Goal: Information Seeking & Learning: Compare options

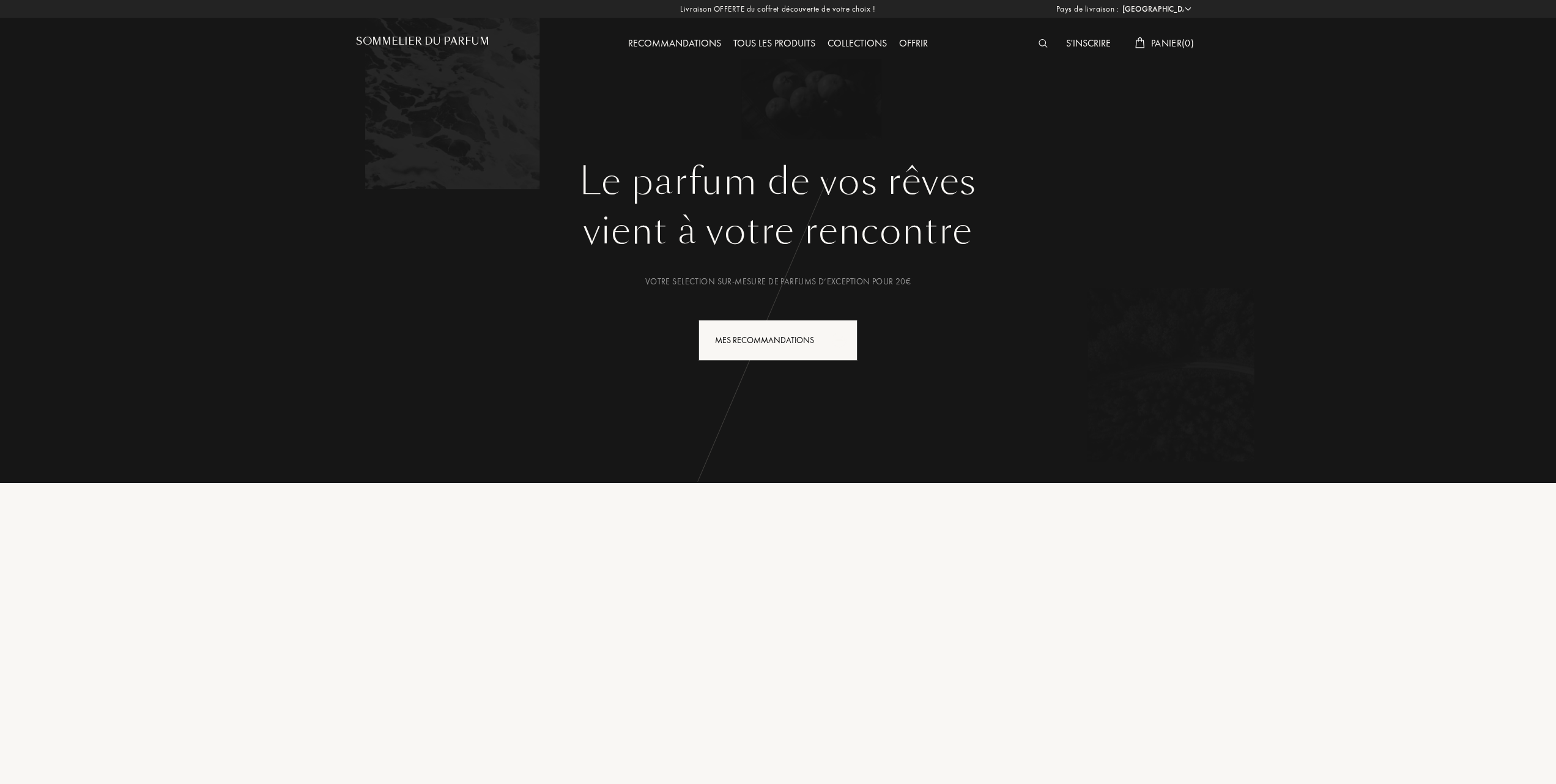
select select "FR"
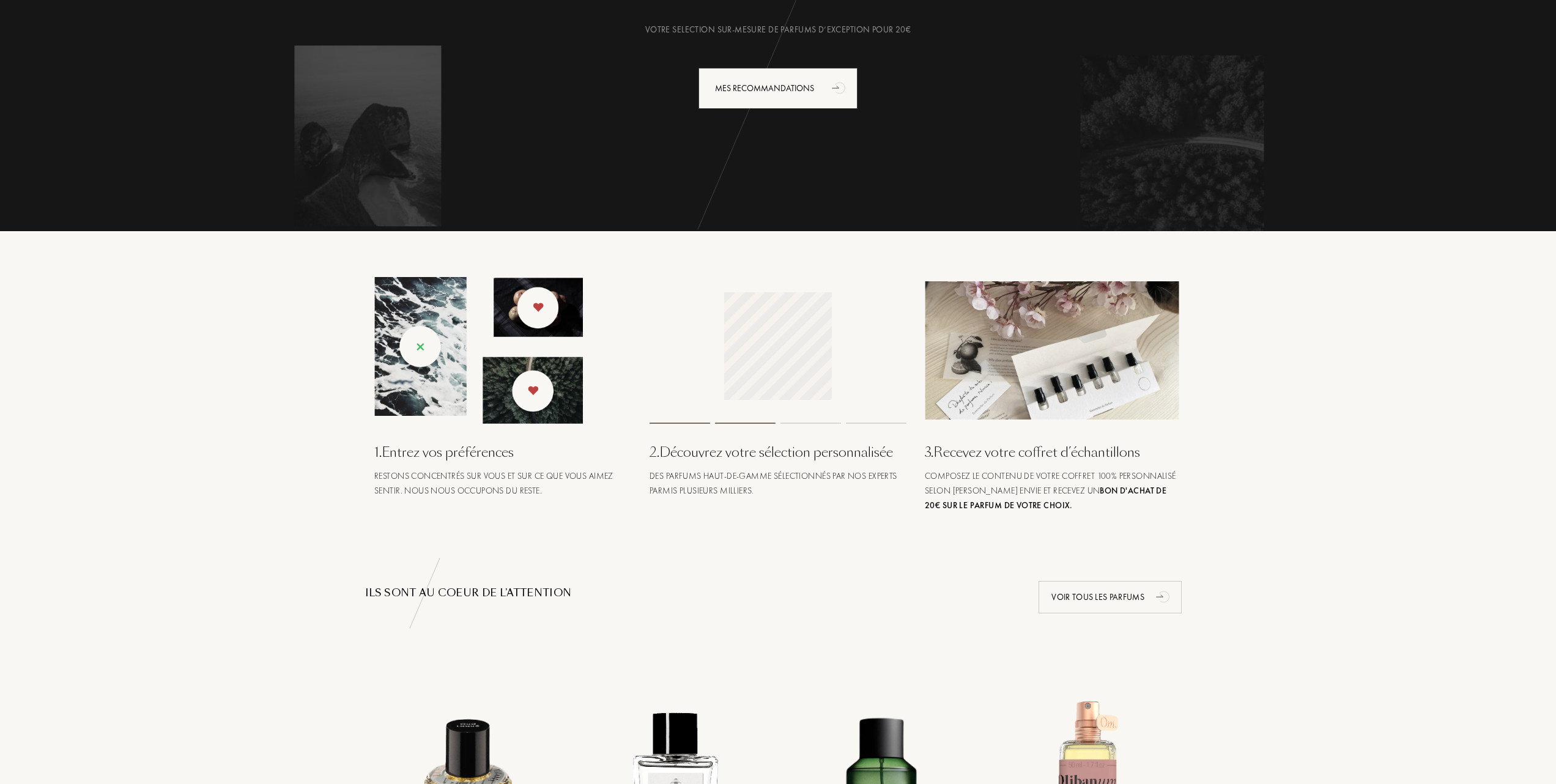
scroll to position [162, 0]
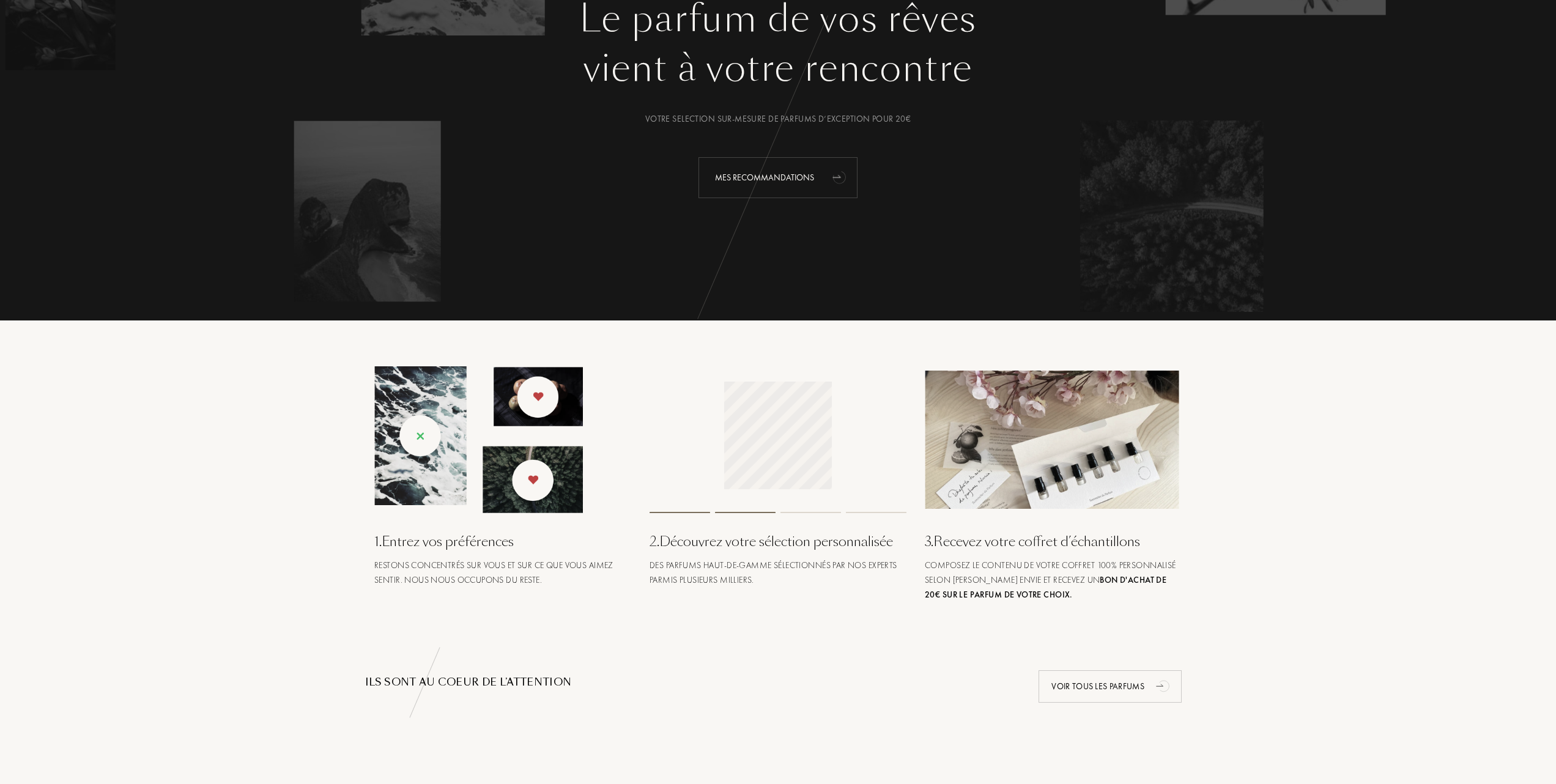
click at [765, 178] on div "Mes Recommandations" at bounding box center [778, 177] width 159 height 41
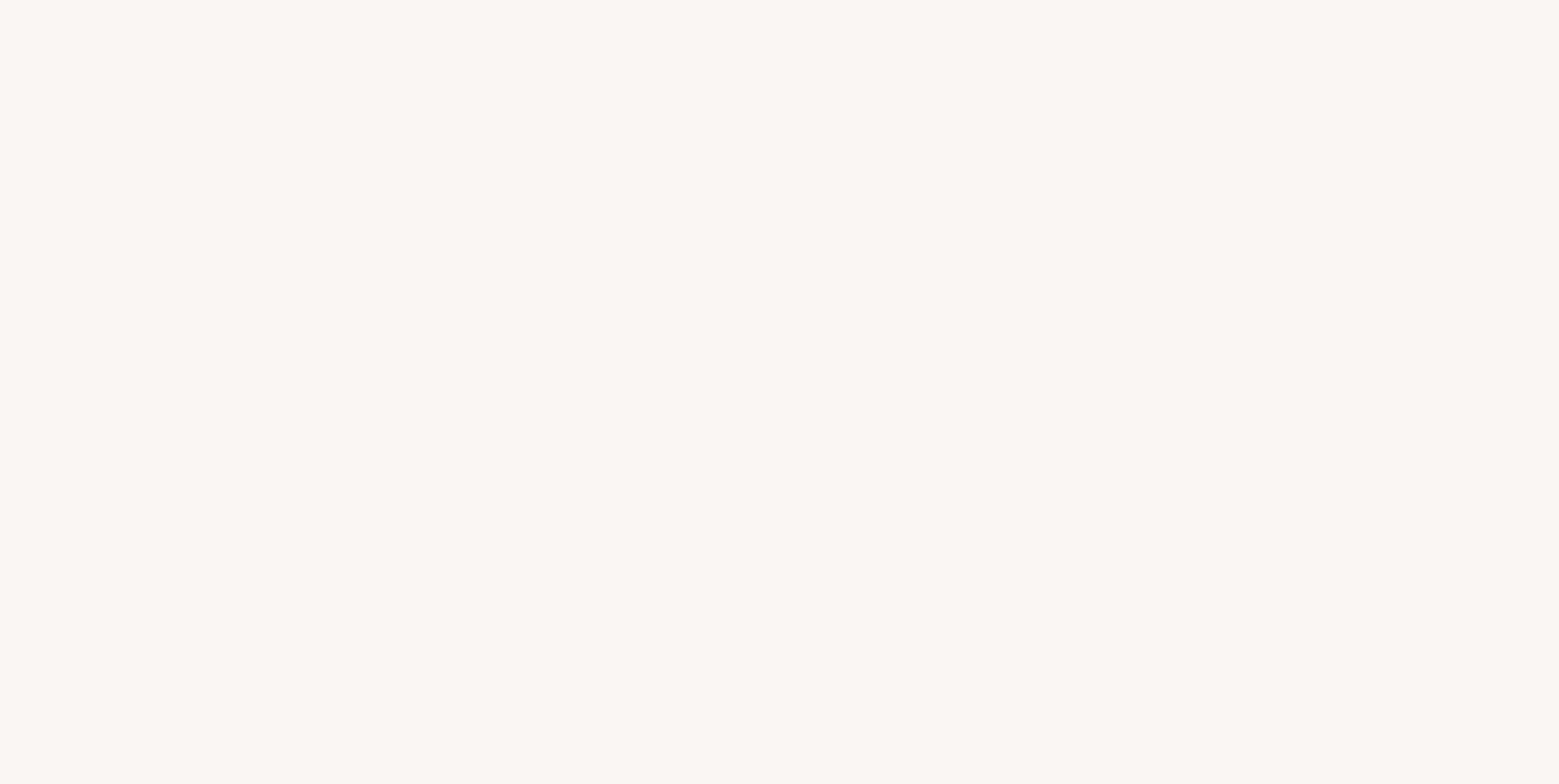
select select "FR"
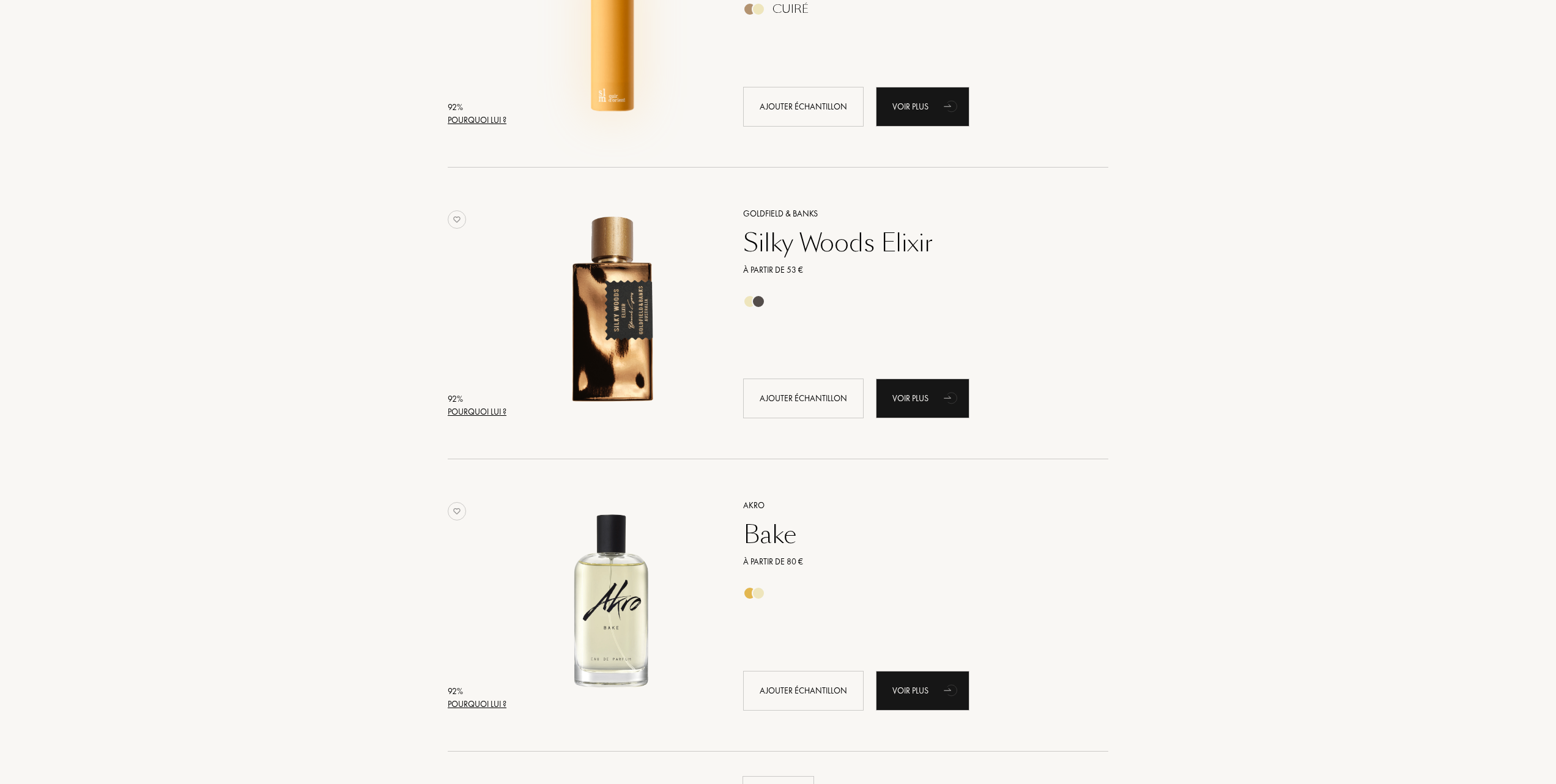
scroll to position [2527, 0]
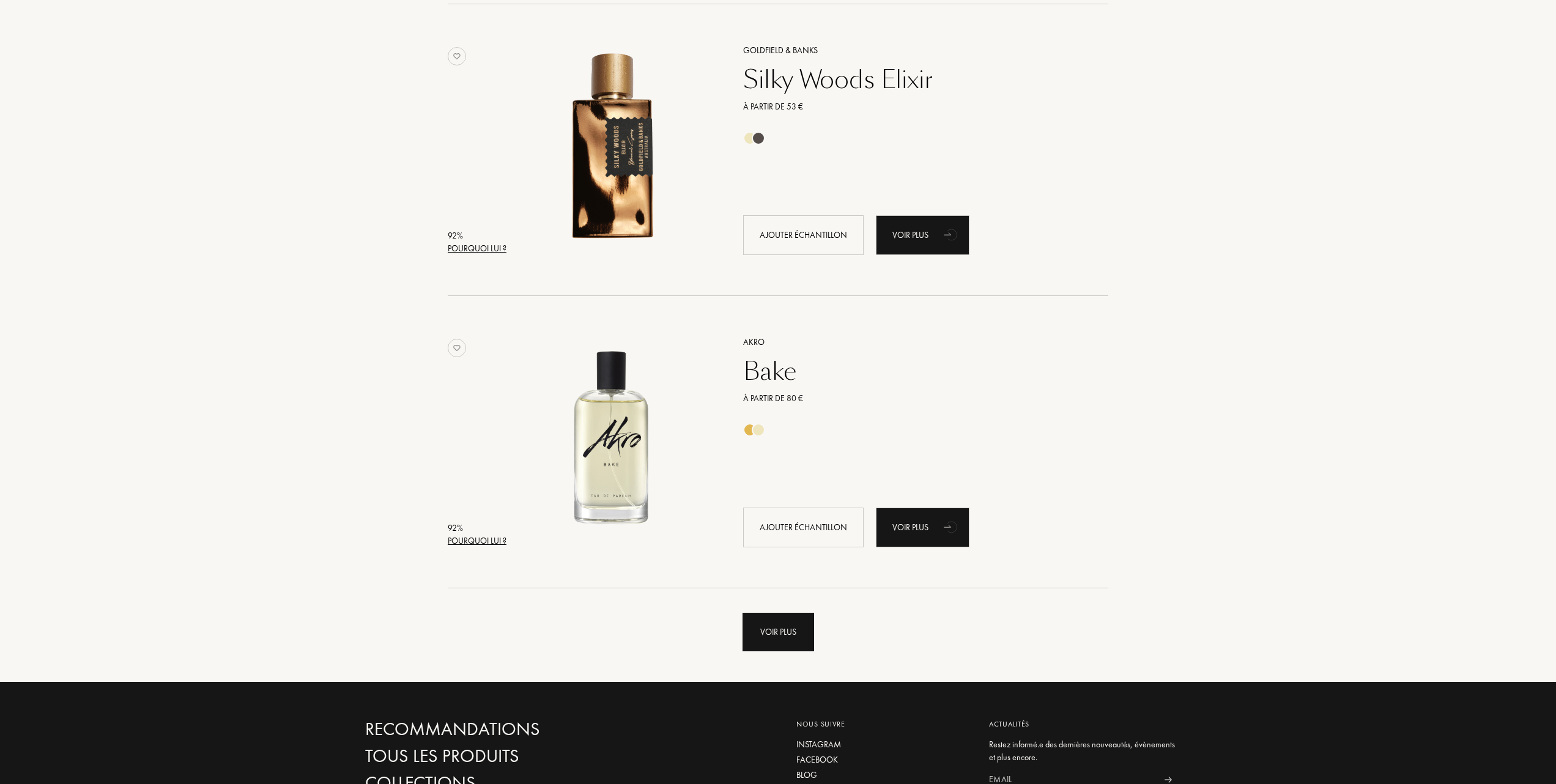
click at [764, 626] on div "Voir plus" at bounding box center [778, 631] width 72 height 39
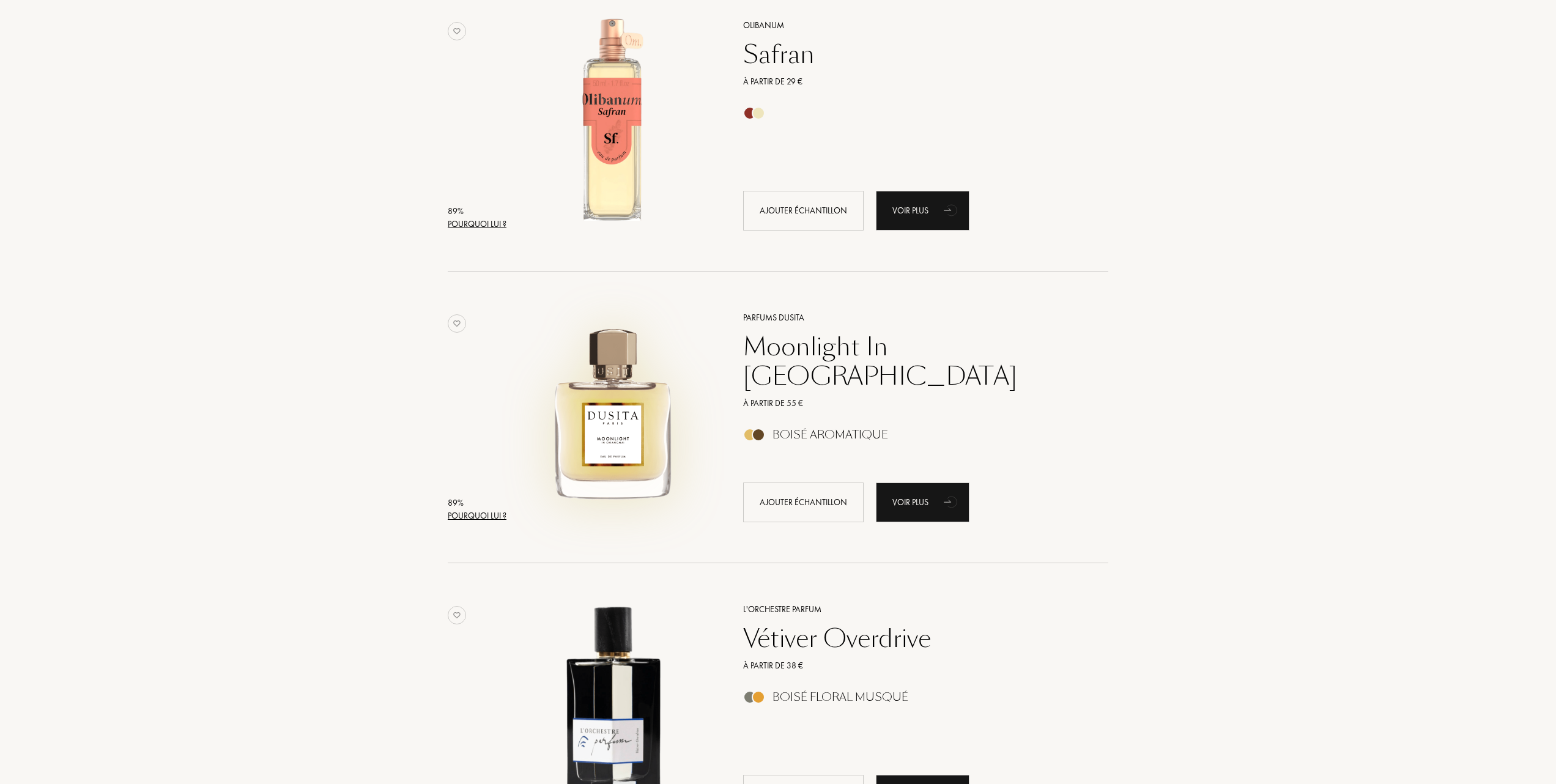
scroll to position [4646, 0]
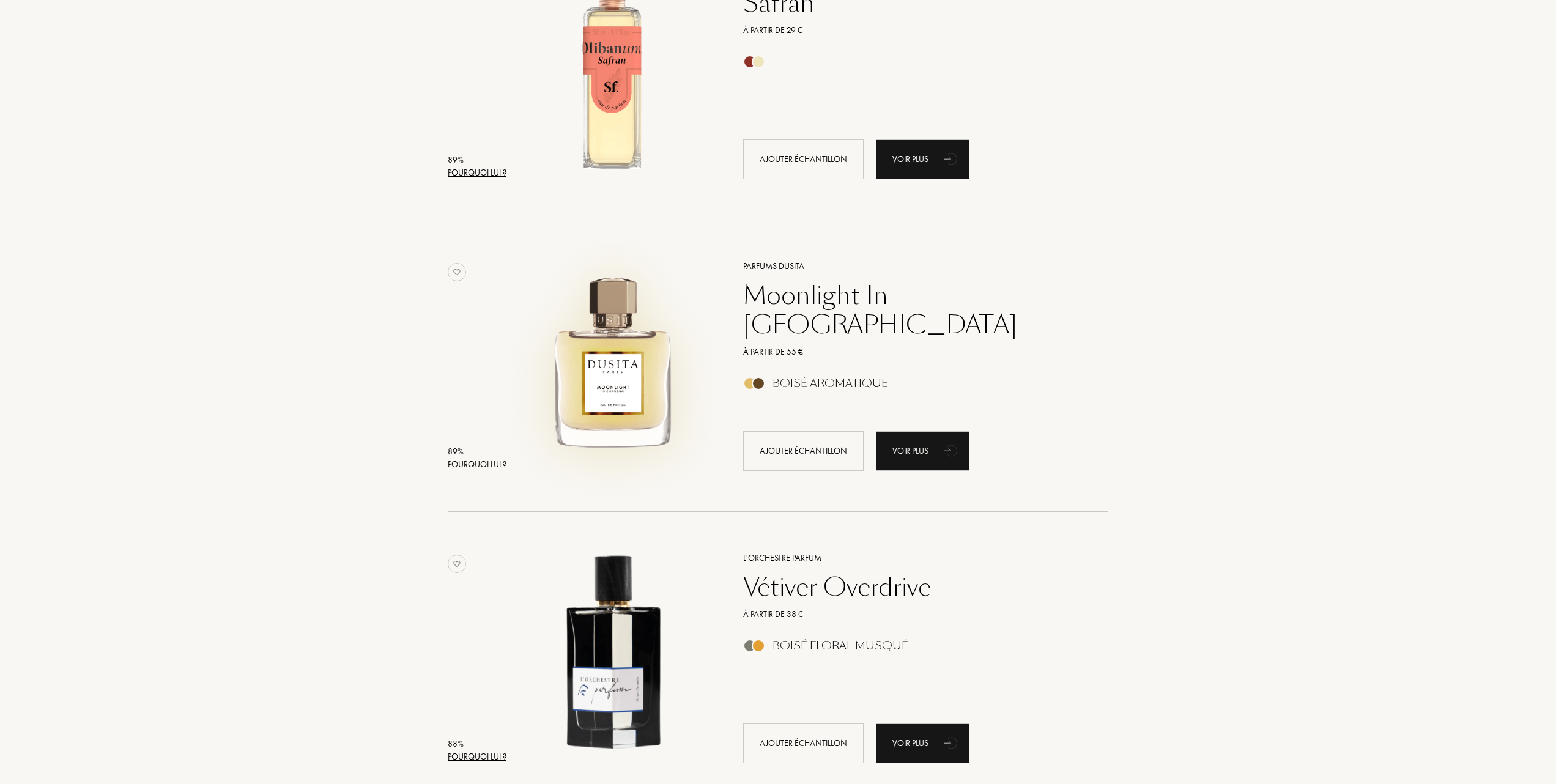
click at [617, 387] on img at bounding box center [613, 360] width 204 height 204
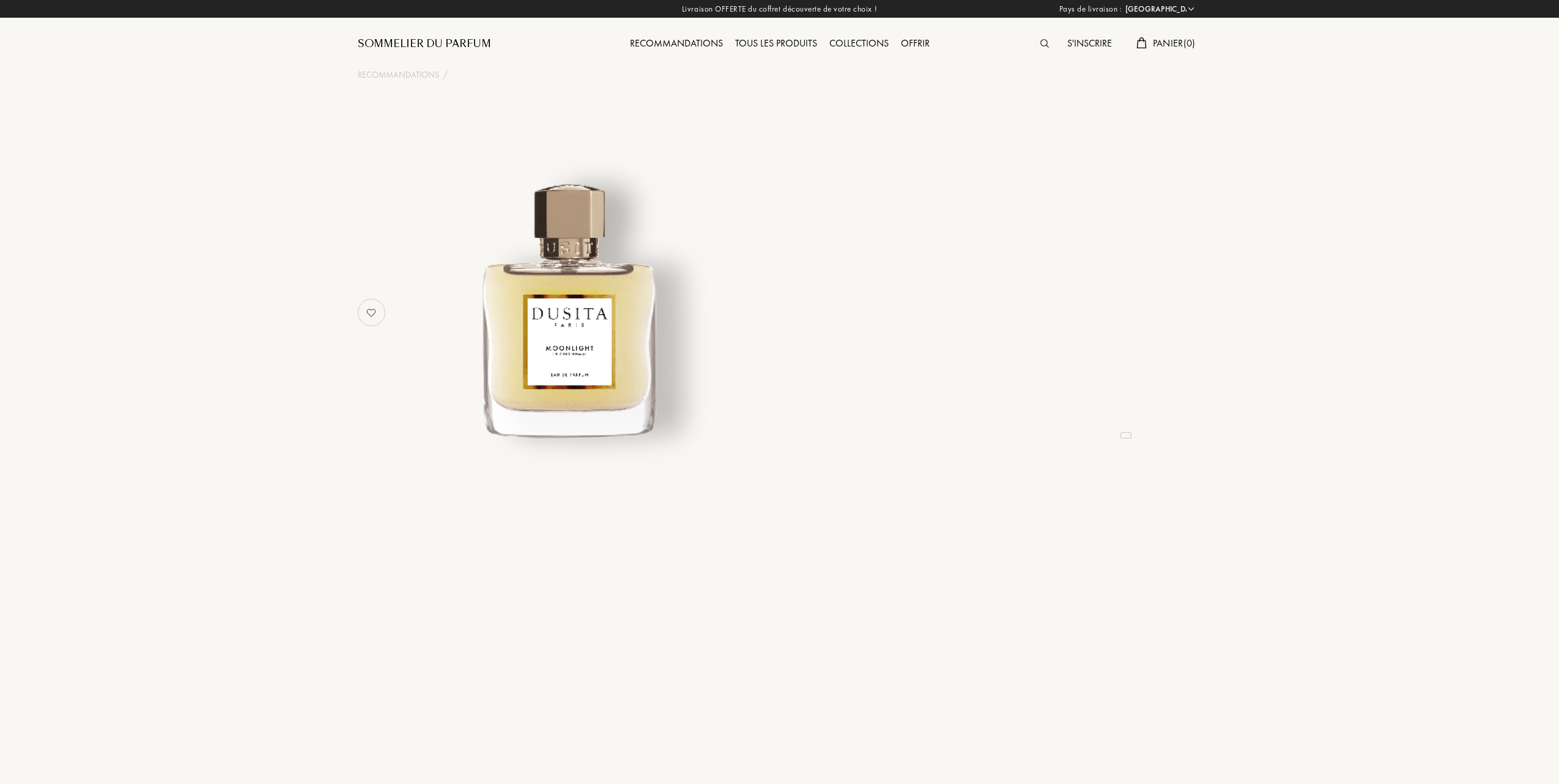
select select "FR"
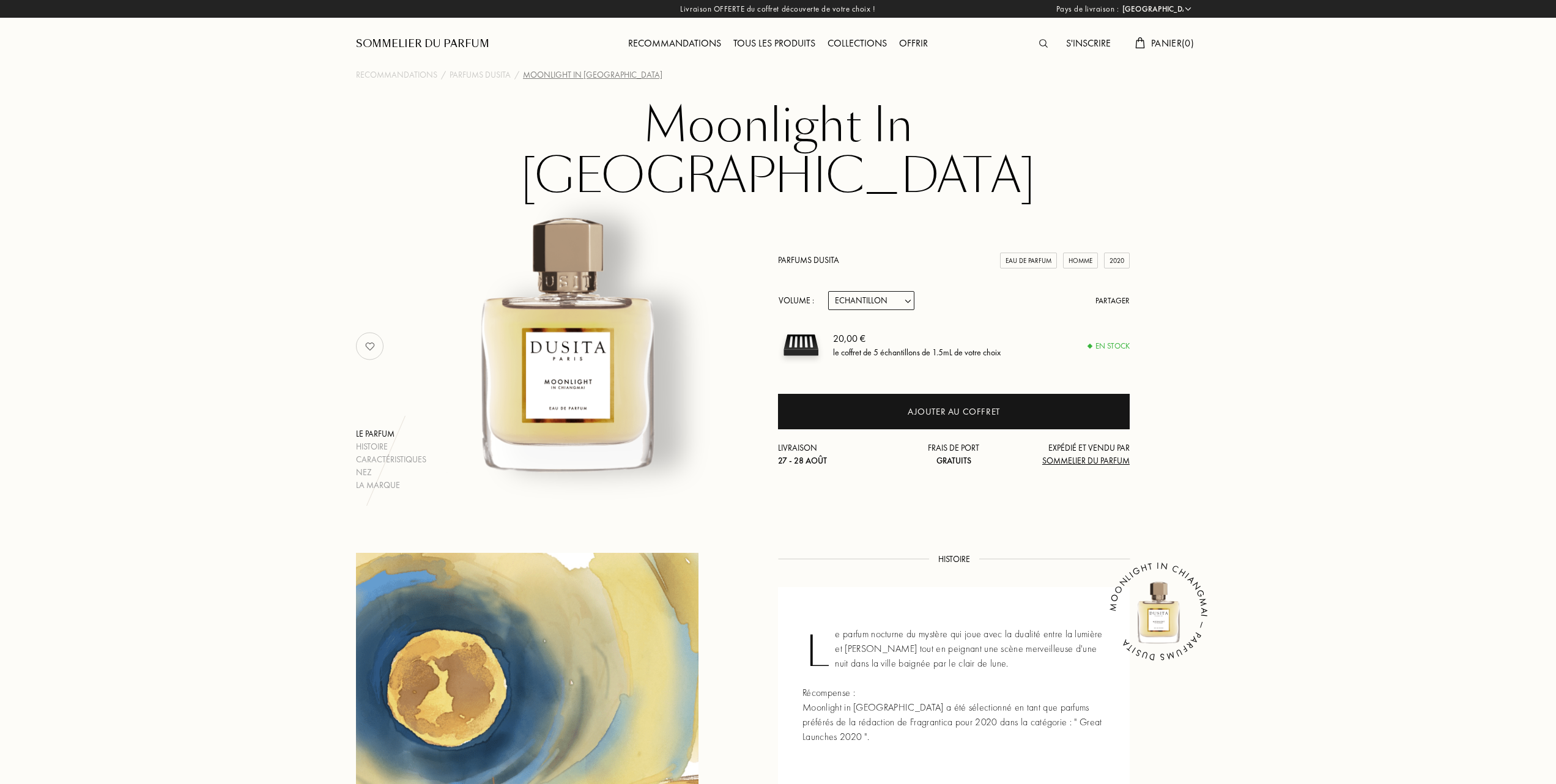
click at [913, 291] on select "Echantillon 15mL 22.5mL (3 * 7.5mL) 50mL 100mL" at bounding box center [871, 300] width 86 height 19
select select "1"
click at [828, 291] on select "Echantillon 15mL 22.5mL (3 * 7.5mL) 50mL 100mL" at bounding box center [871, 300] width 86 height 19
select select "1"
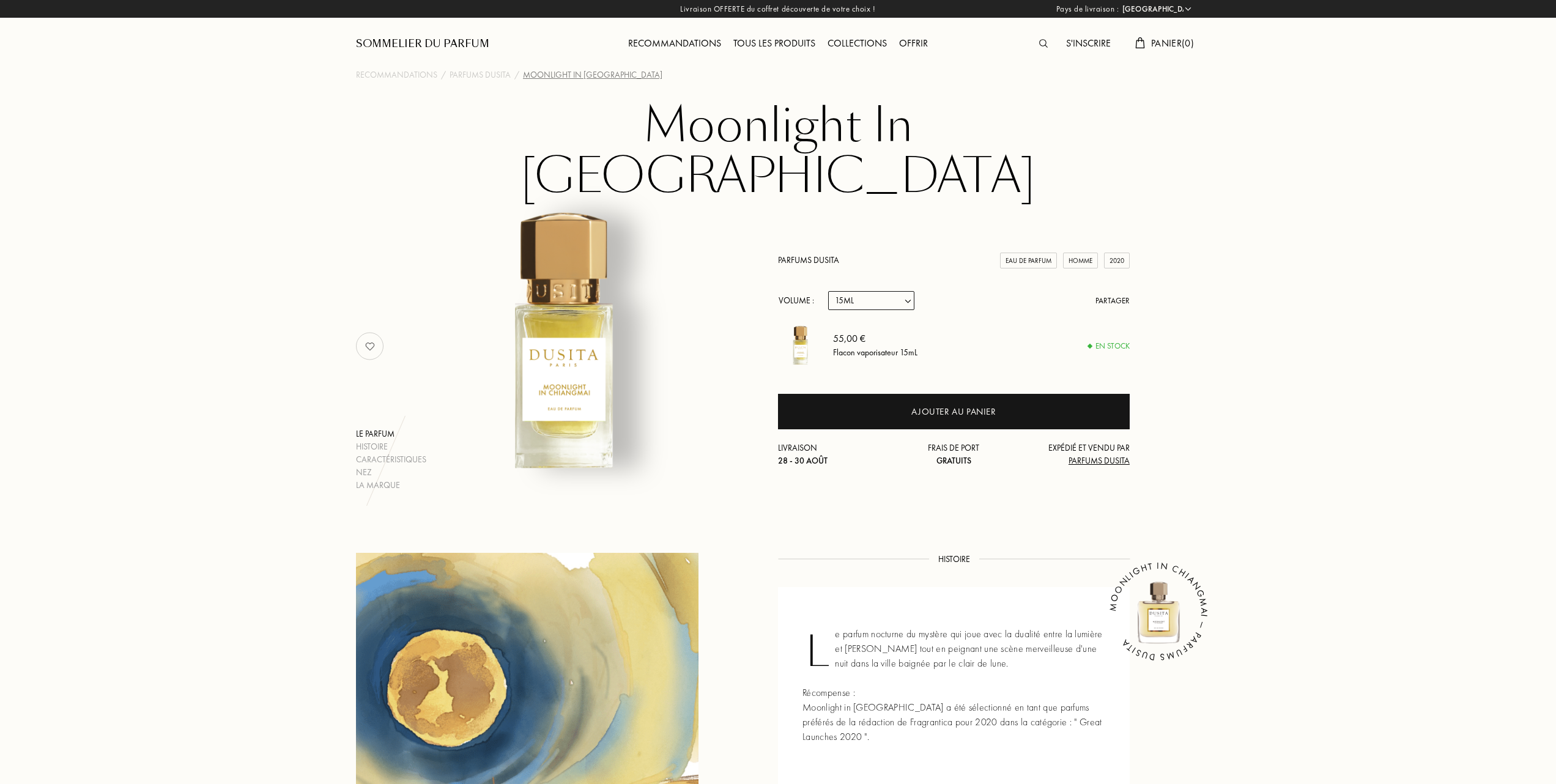
click at [813, 254] on link "Parfums Dusita" at bounding box center [809, 260] width 61 height 11
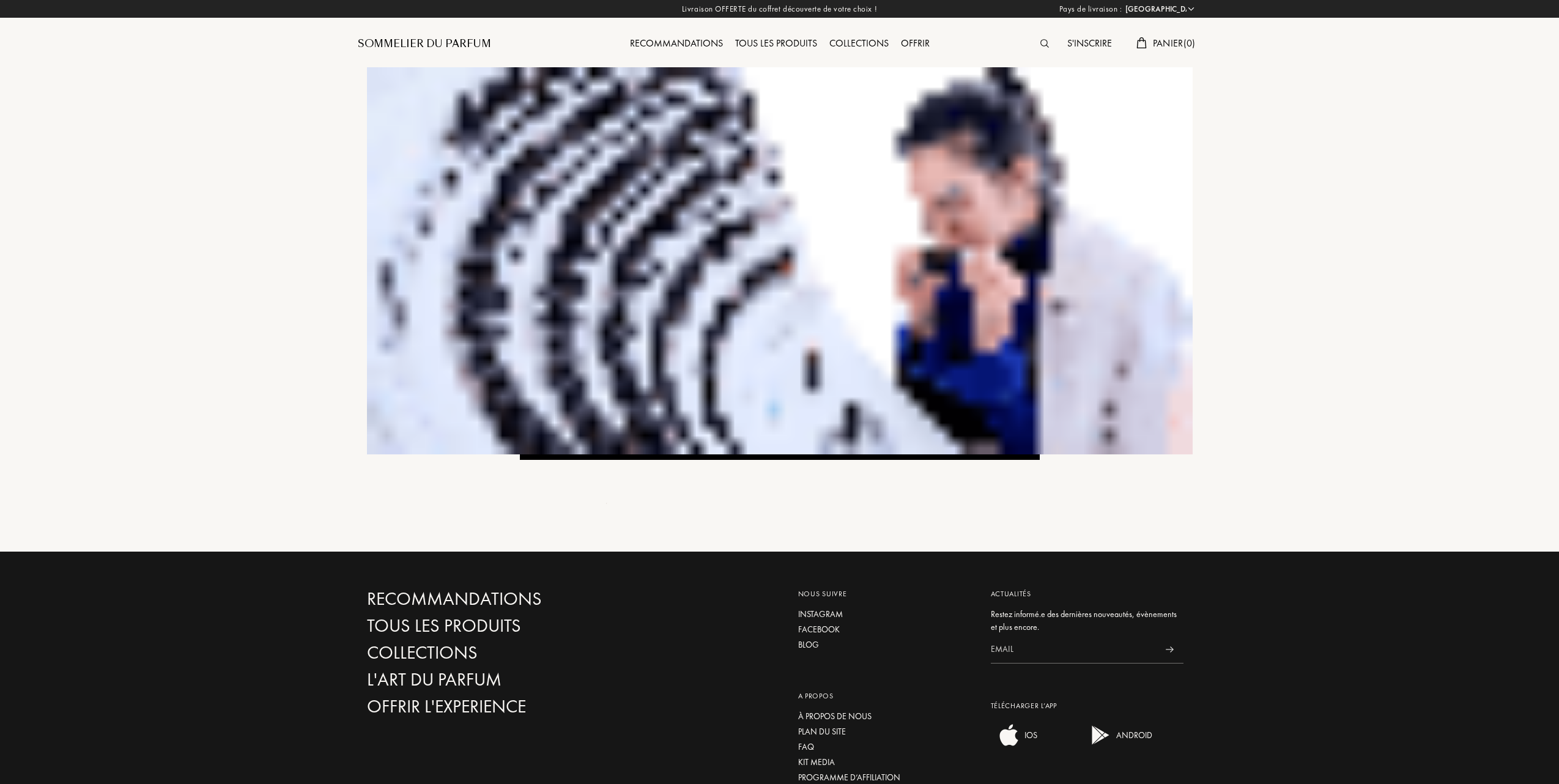
select select "FR"
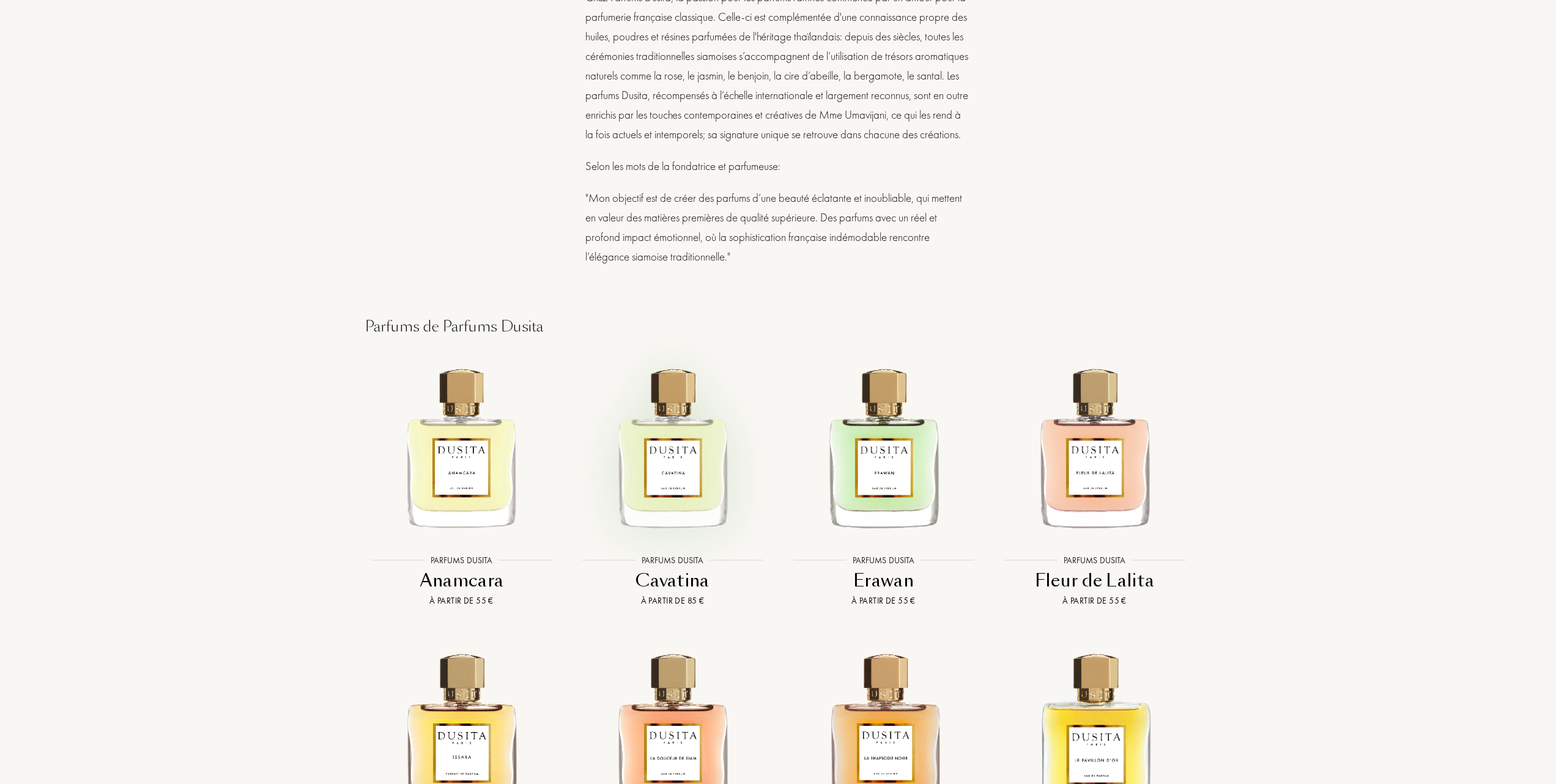
scroll to position [1385, 0]
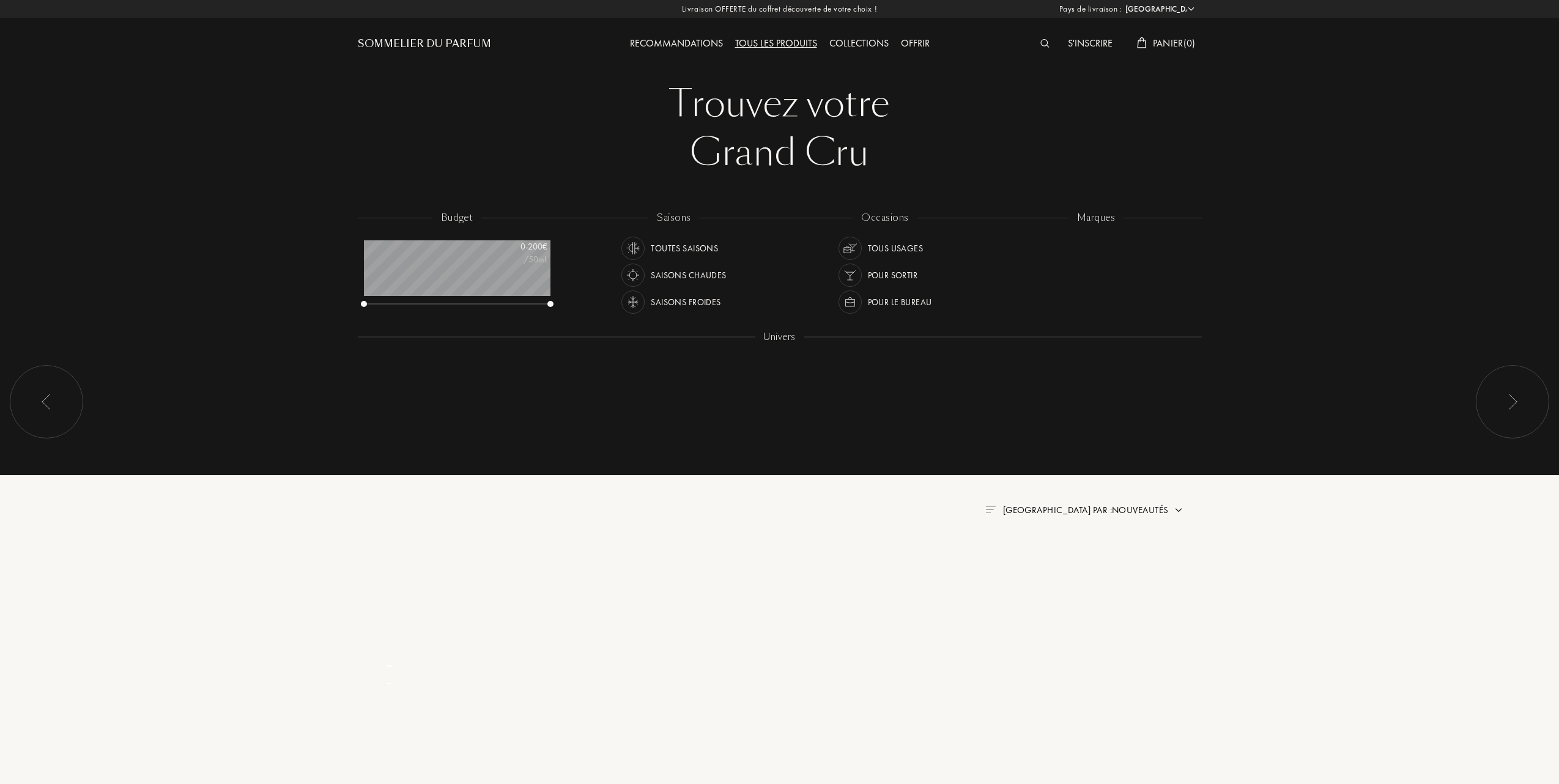
select select "FR"
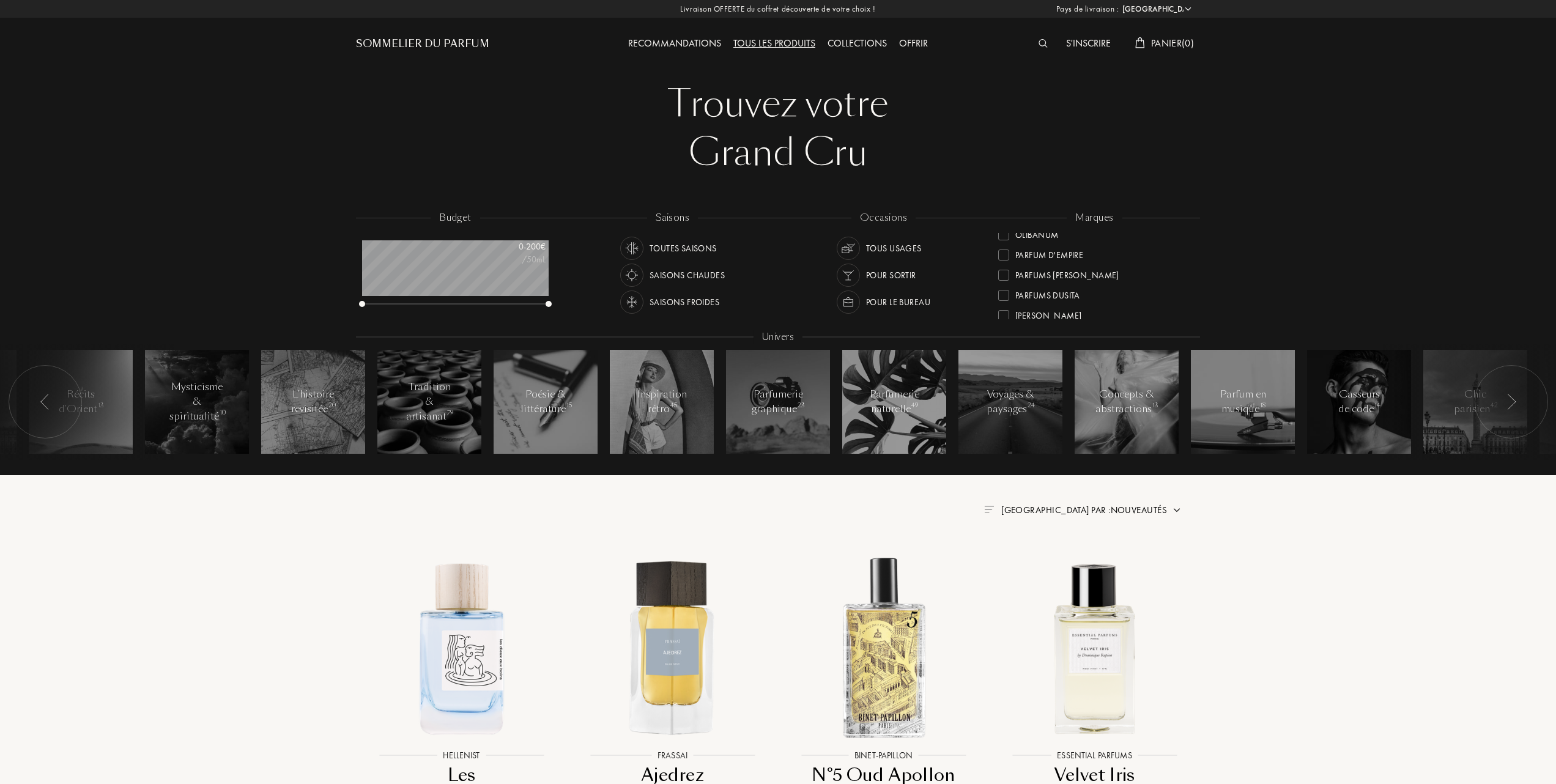
scroll to position [407, 0]
click at [1005, 257] on div at bounding box center [1004, 260] width 11 height 11
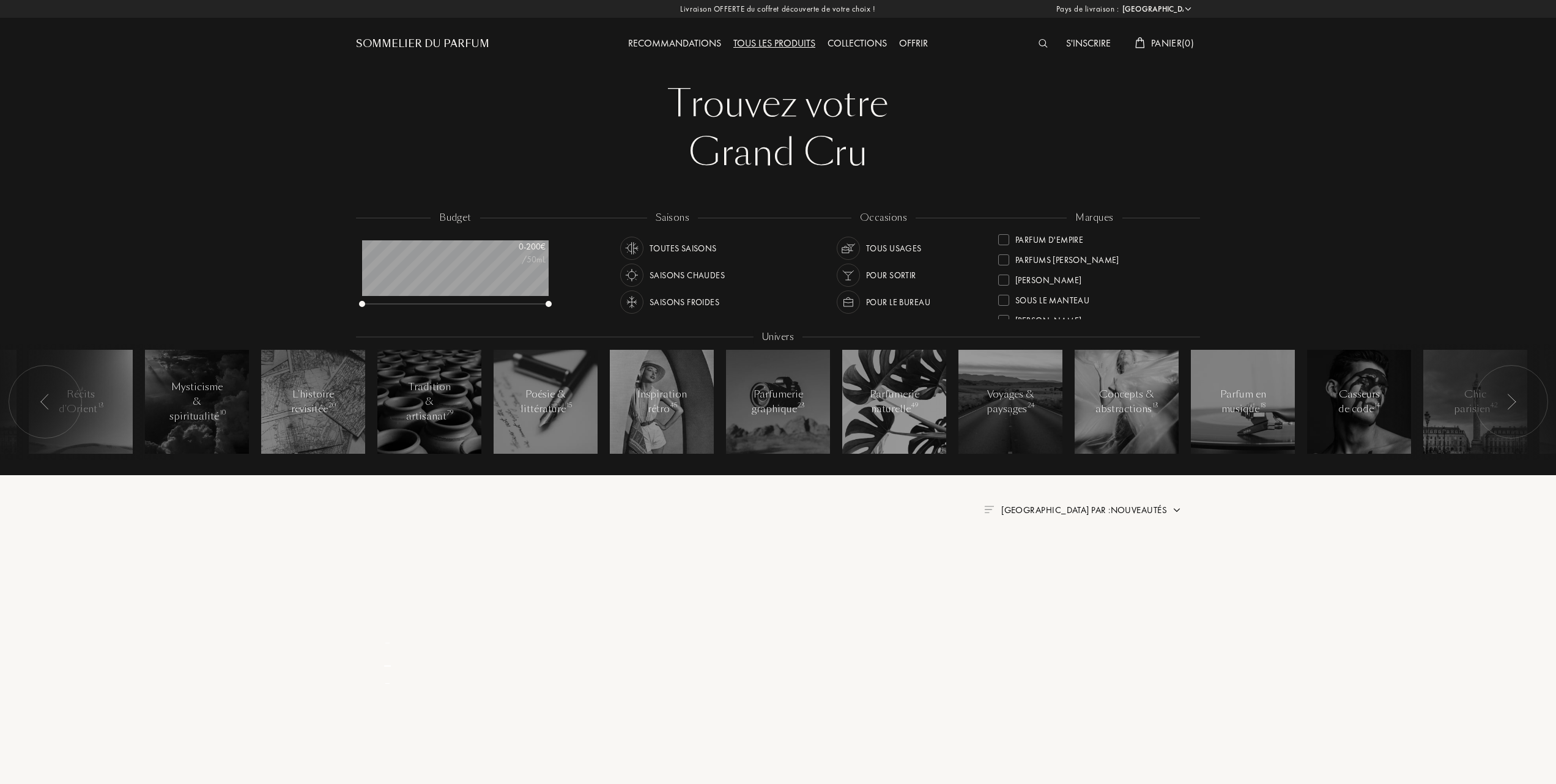
scroll to position [0, 0]
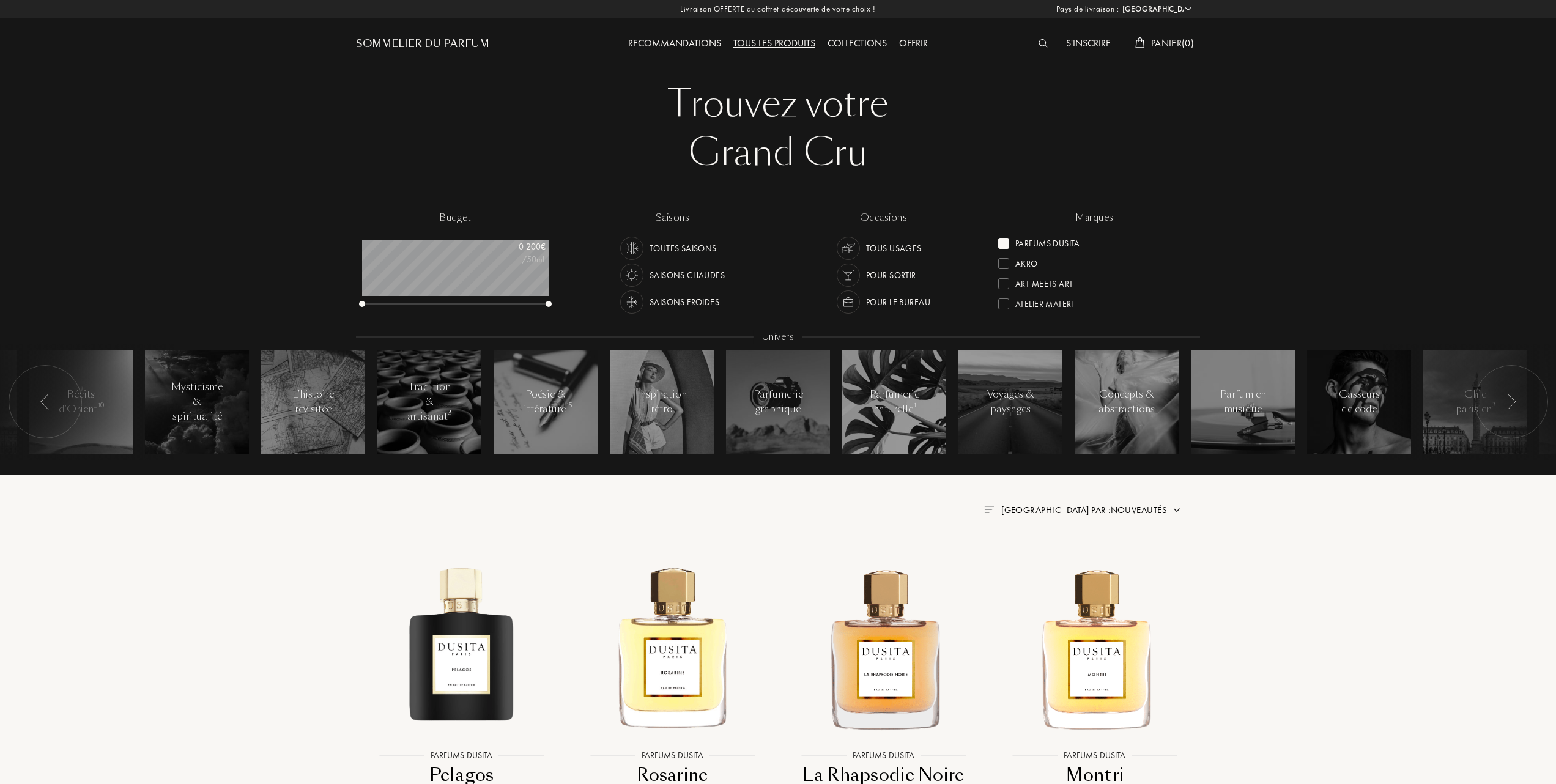
click at [1138, 506] on span "Trier par : Nouveautés" at bounding box center [1084, 510] width 166 height 12
click at [1055, 561] on div at bounding box center [1054, 563] width 9 height 9
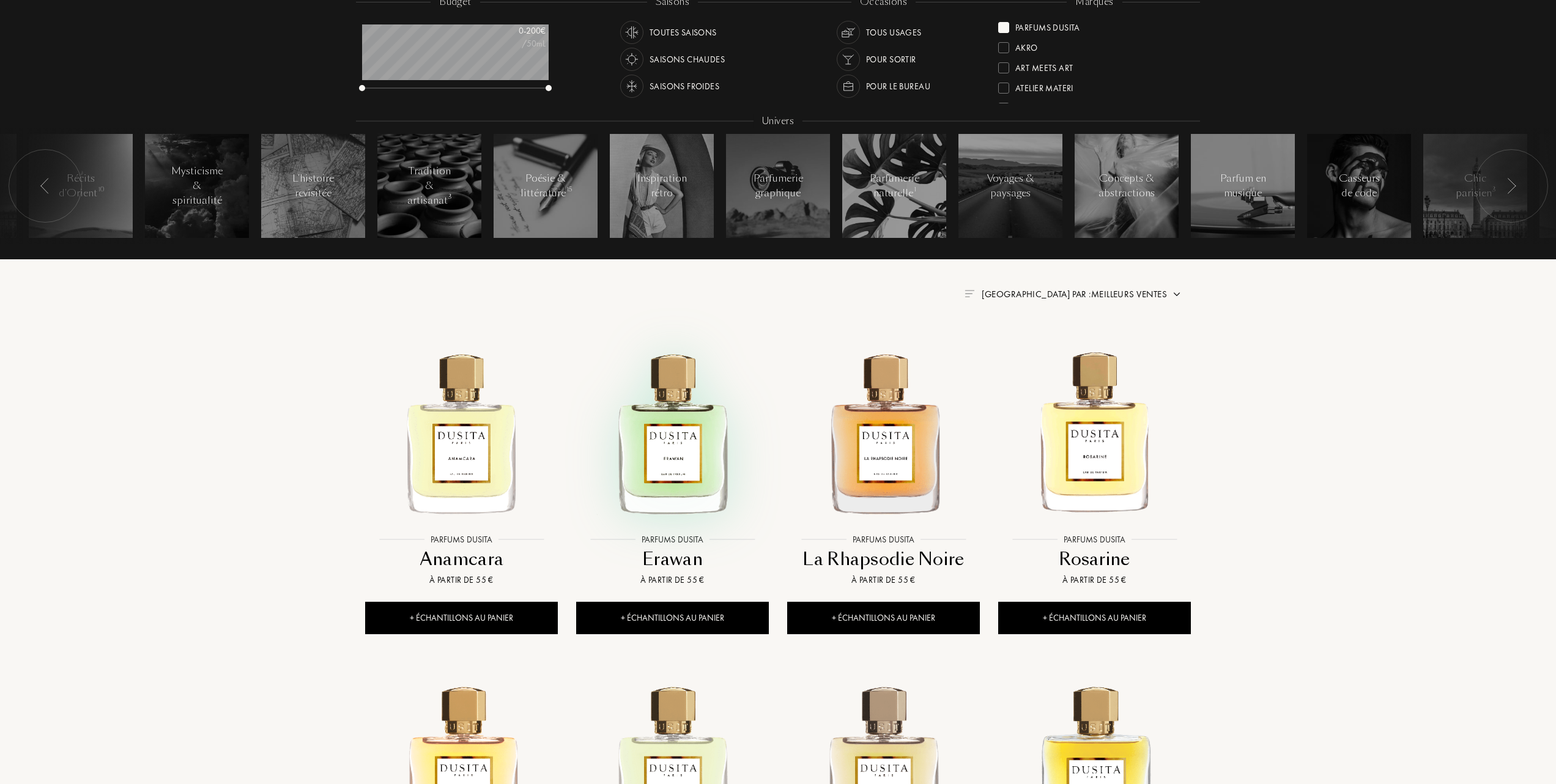
scroll to position [245, 0]
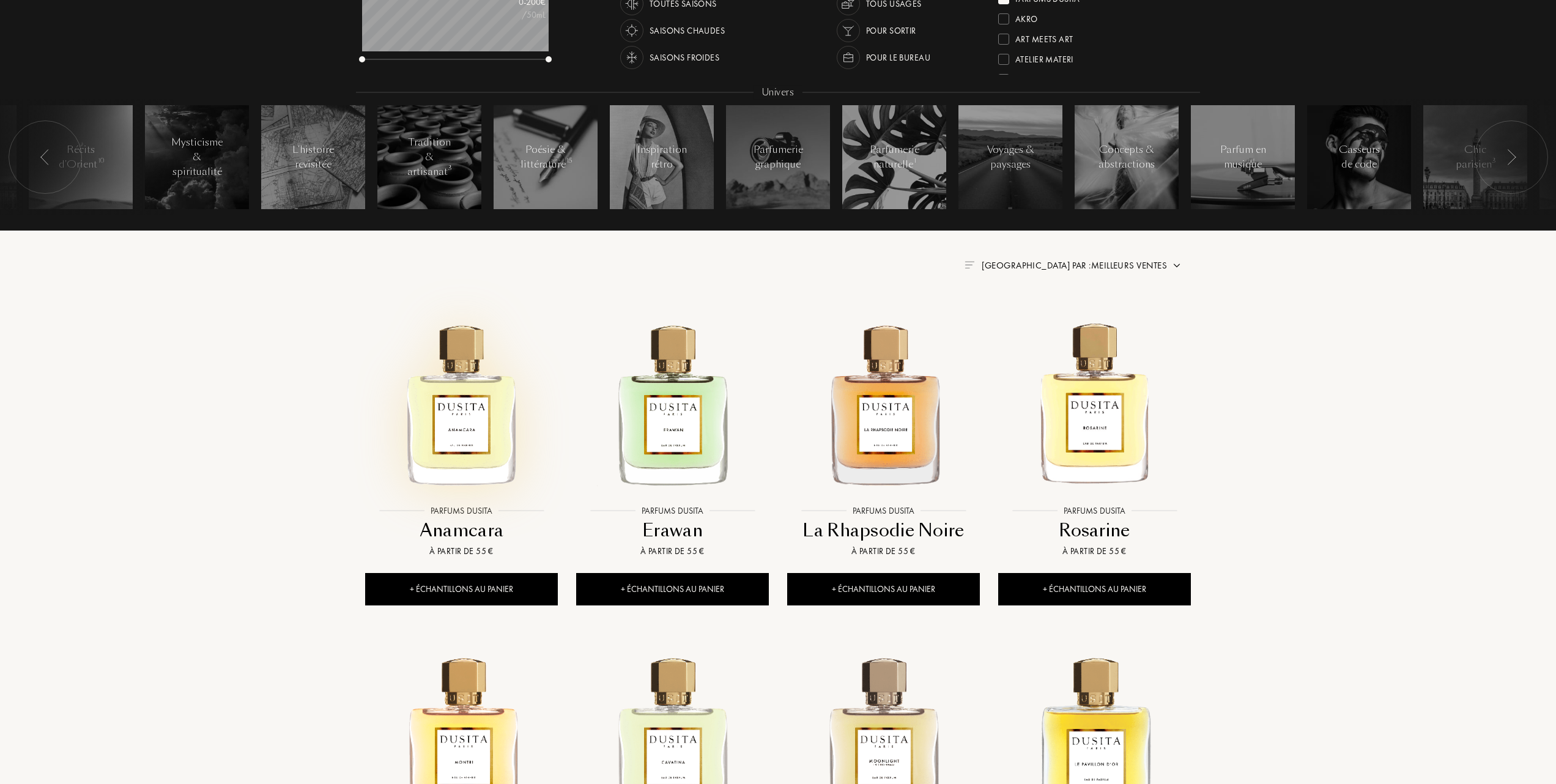
click at [476, 438] on img at bounding box center [461, 403] width 190 height 190
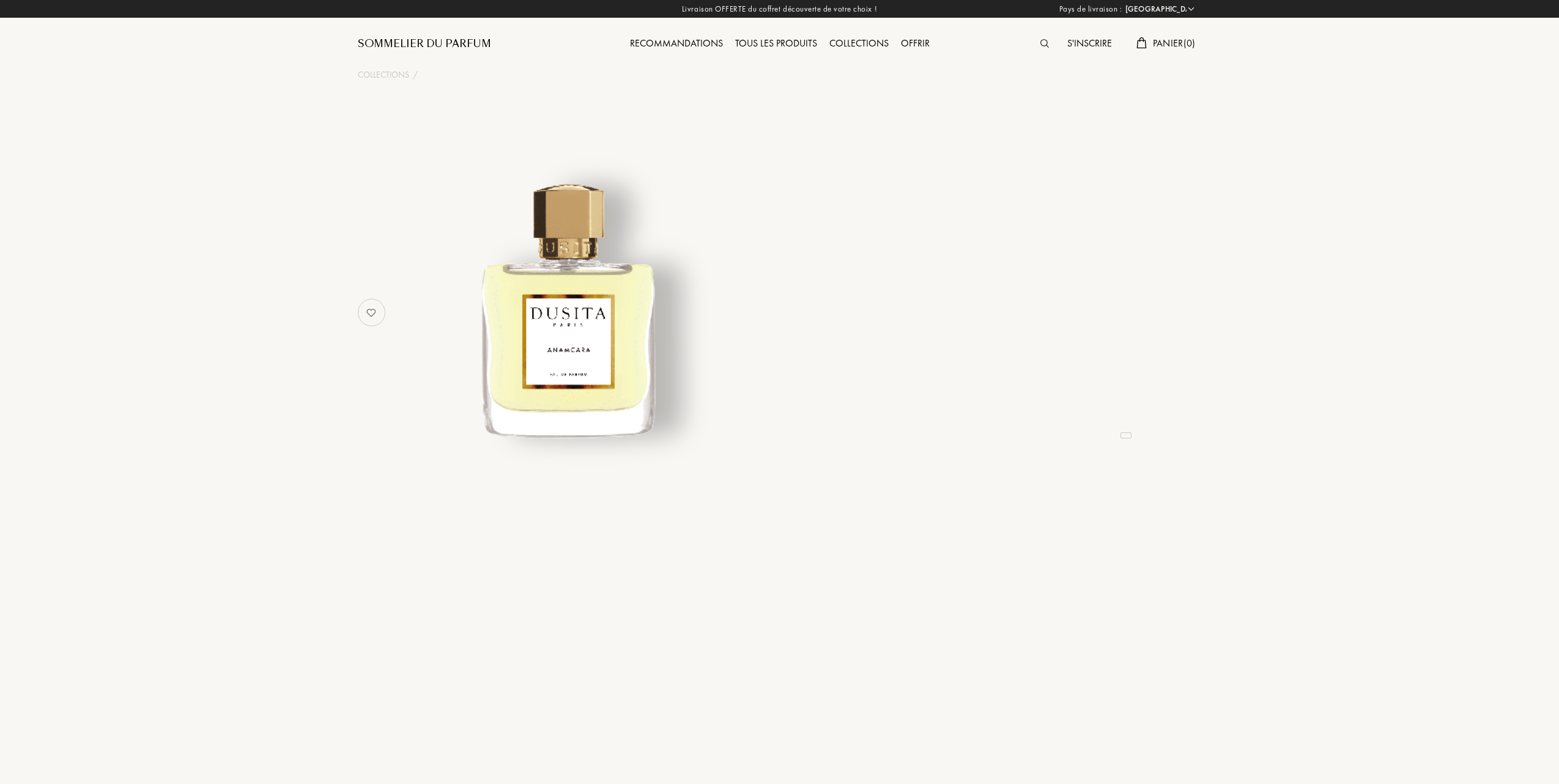
select select "FR"
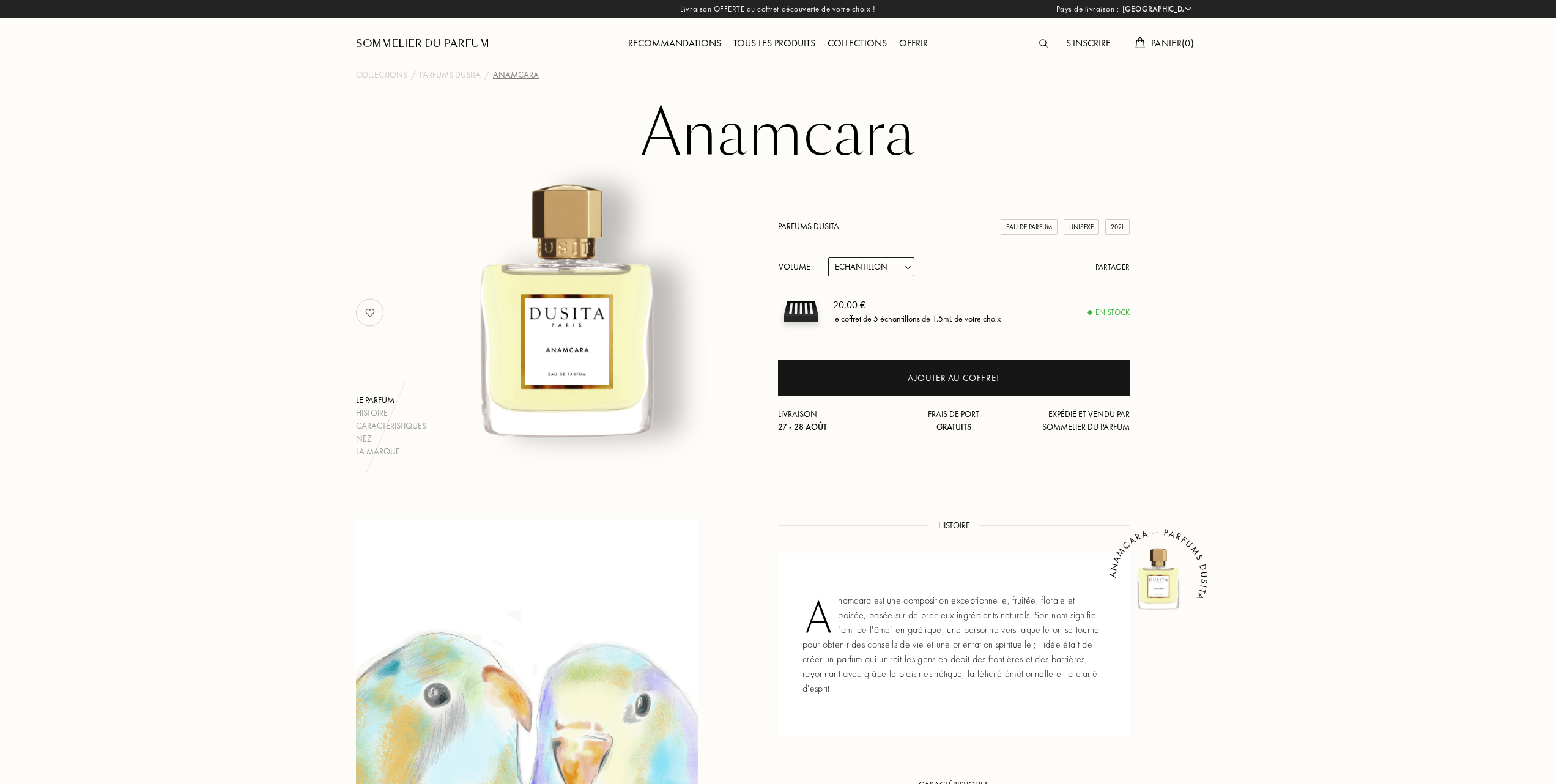
click at [910, 269] on select "Echantillon 15mL 22.5mL (3 * 7.5mL) 50mL 100mL" at bounding box center [871, 267] width 86 height 19
select select "3"
click at [828, 257] on select "Echantillon 15mL 22.5mL (3 * 7.5mL) 50mL 100mL" at bounding box center [871, 267] width 86 height 19
select select "3"
click at [910, 265] on select "Echantillon 15mL 22.5mL (3 * 7.5mL) 50mL 100mL" at bounding box center [871, 267] width 86 height 19
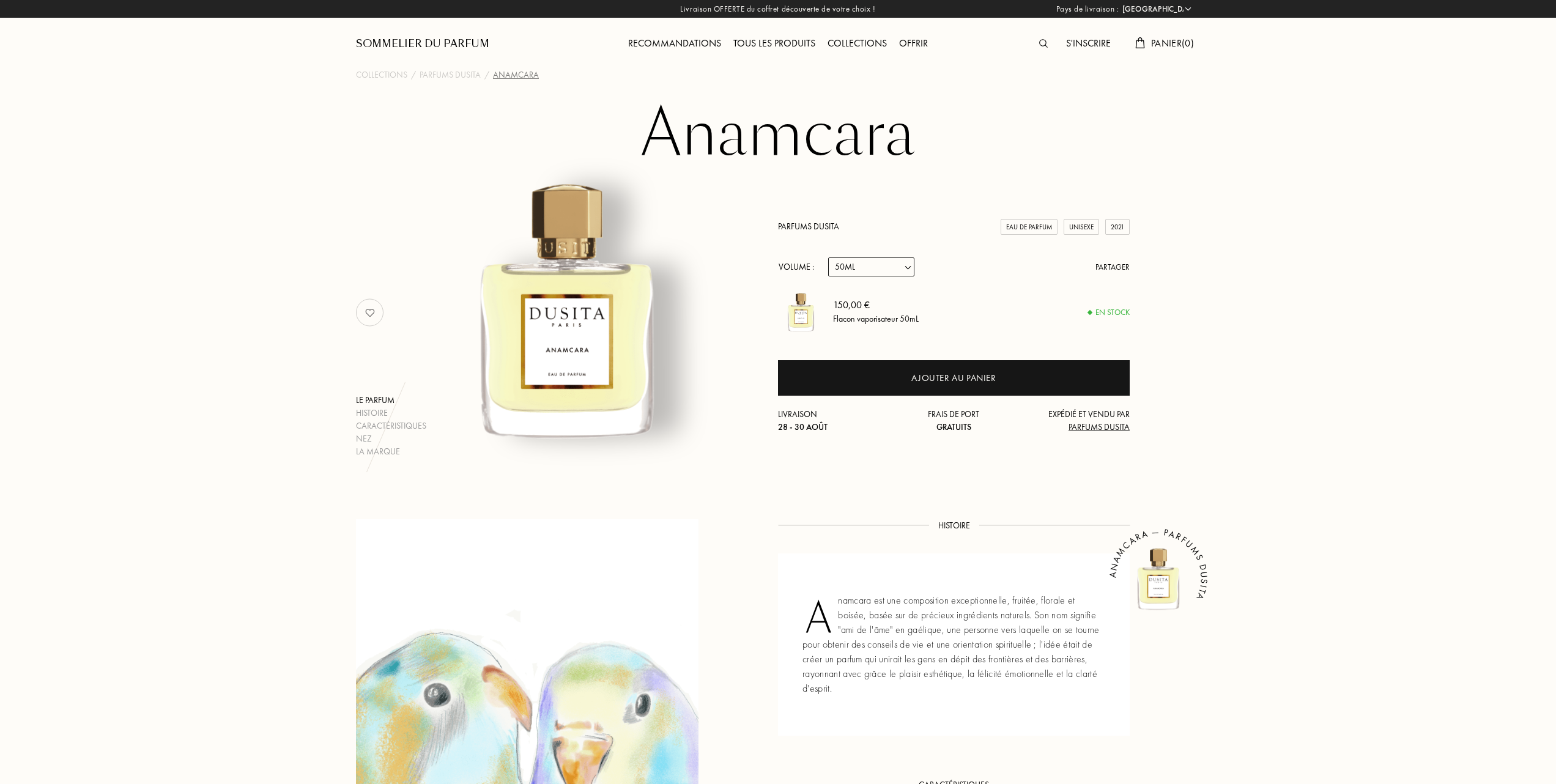
select select "1"
click at [828, 257] on select "Echantillon 15mL 22.5mL (3 * 7.5mL) 50mL 100mL" at bounding box center [871, 267] width 86 height 19
select select "1"
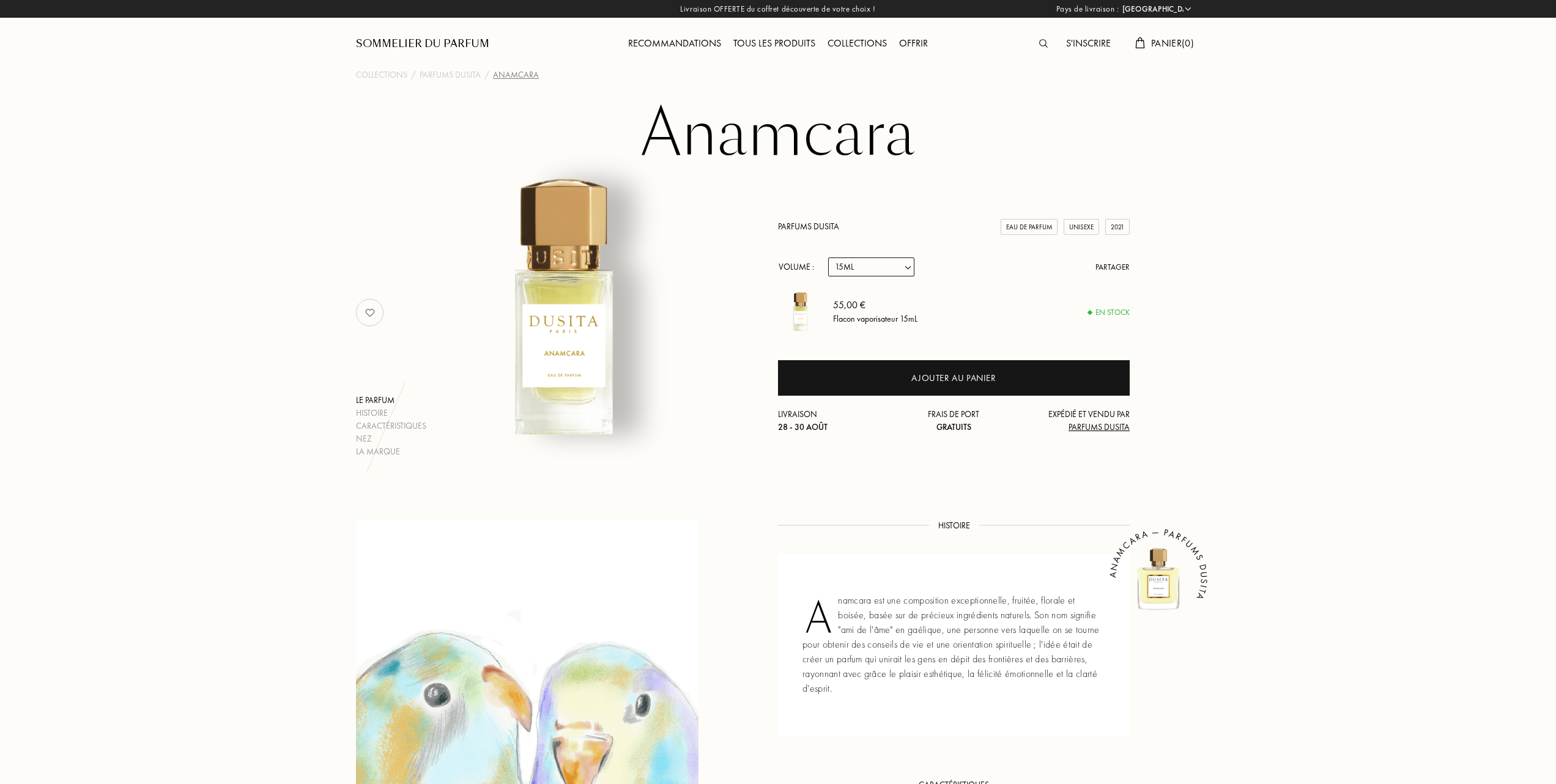
click at [911, 262] on select "Echantillon 15mL 22.5mL (3 * 7.5mL) 50mL 100mL" at bounding box center [871, 267] width 86 height 19
select select "2"
click at [828, 257] on select "Echantillon 15mL 22.5mL (3 * 7.5mL) 50mL 100mL" at bounding box center [871, 267] width 86 height 19
select select "2"
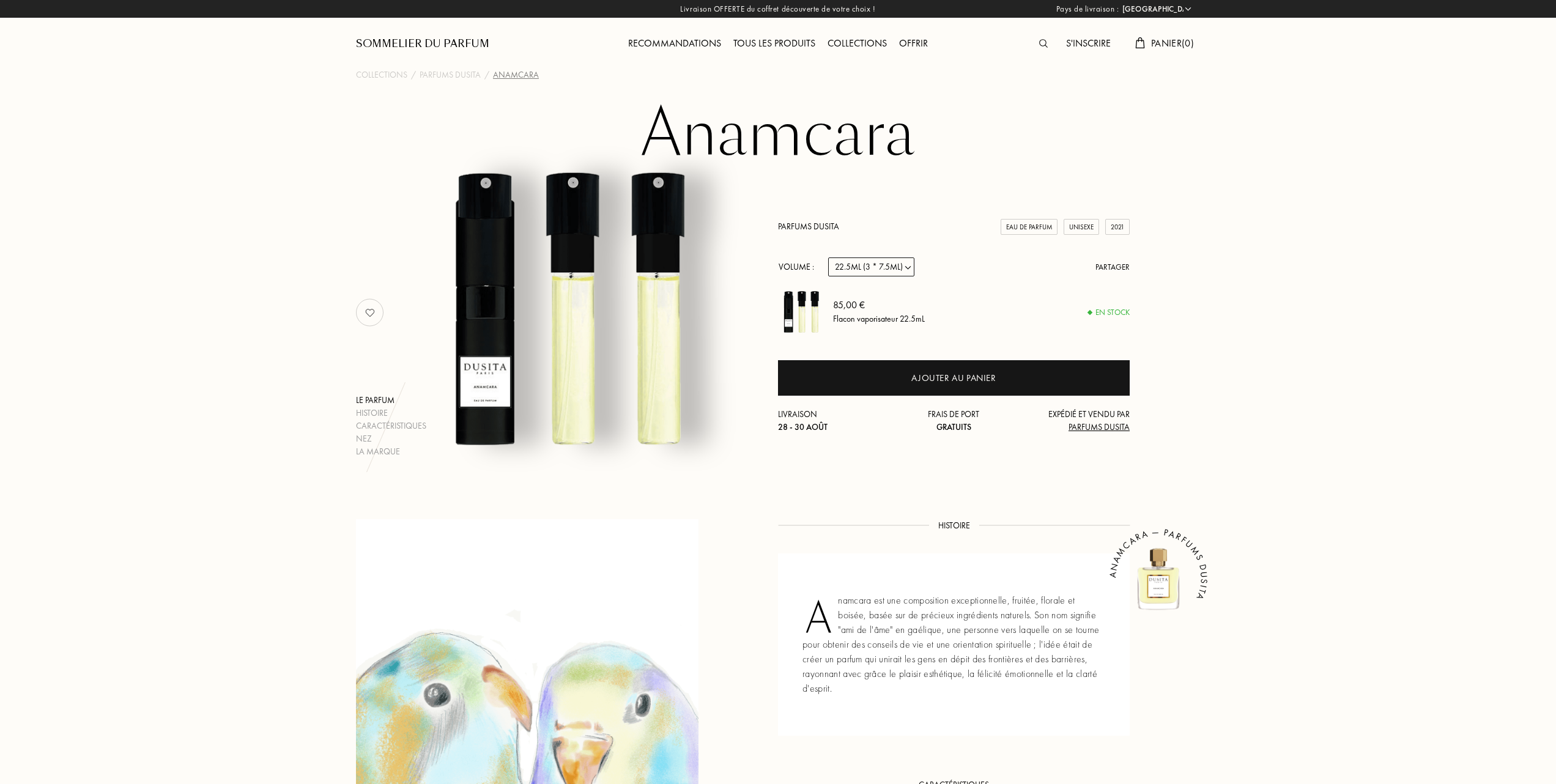
click at [911, 265] on select "Echantillon 15mL 22.5mL (3 * 7.5mL) 50mL 100mL" at bounding box center [871, 267] width 86 height 19
select select "3"
click at [828, 257] on select "Echantillon 15mL 22.5mL (3 * 7.5mL) 50mL 100mL" at bounding box center [871, 267] width 86 height 19
select select "3"
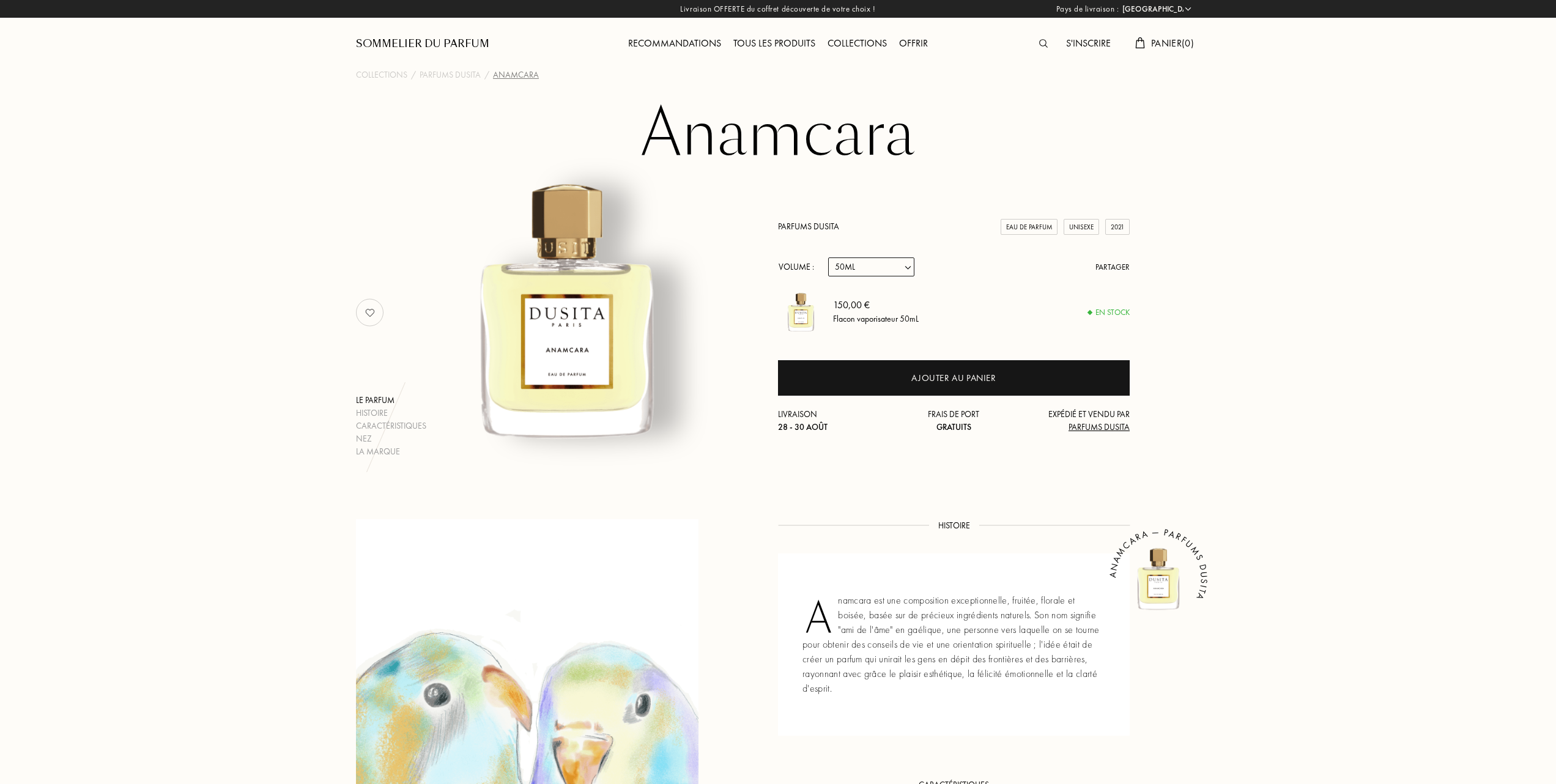
click at [911, 264] on select "Echantillon 15mL 22.5mL (3 * 7.5mL) 50mL 100mL" at bounding box center [871, 267] width 86 height 19
select select "1"
click at [828, 257] on select "Echantillon 15mL 22.5mL (3 * 7.5mL) 50mL 100mL" at bounding box center [871, 267] width 86 height 19
select select "1"
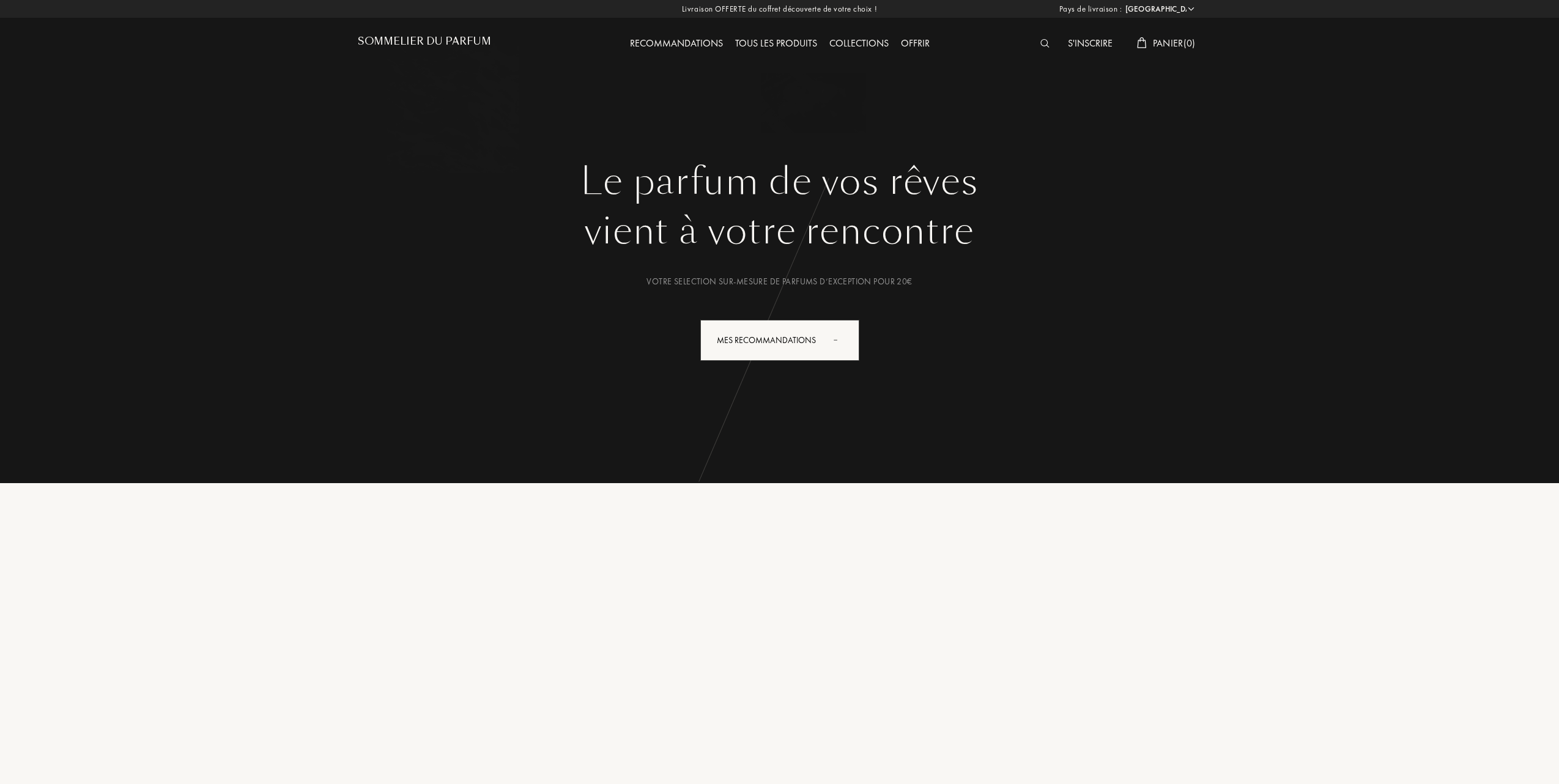
select select "FR"
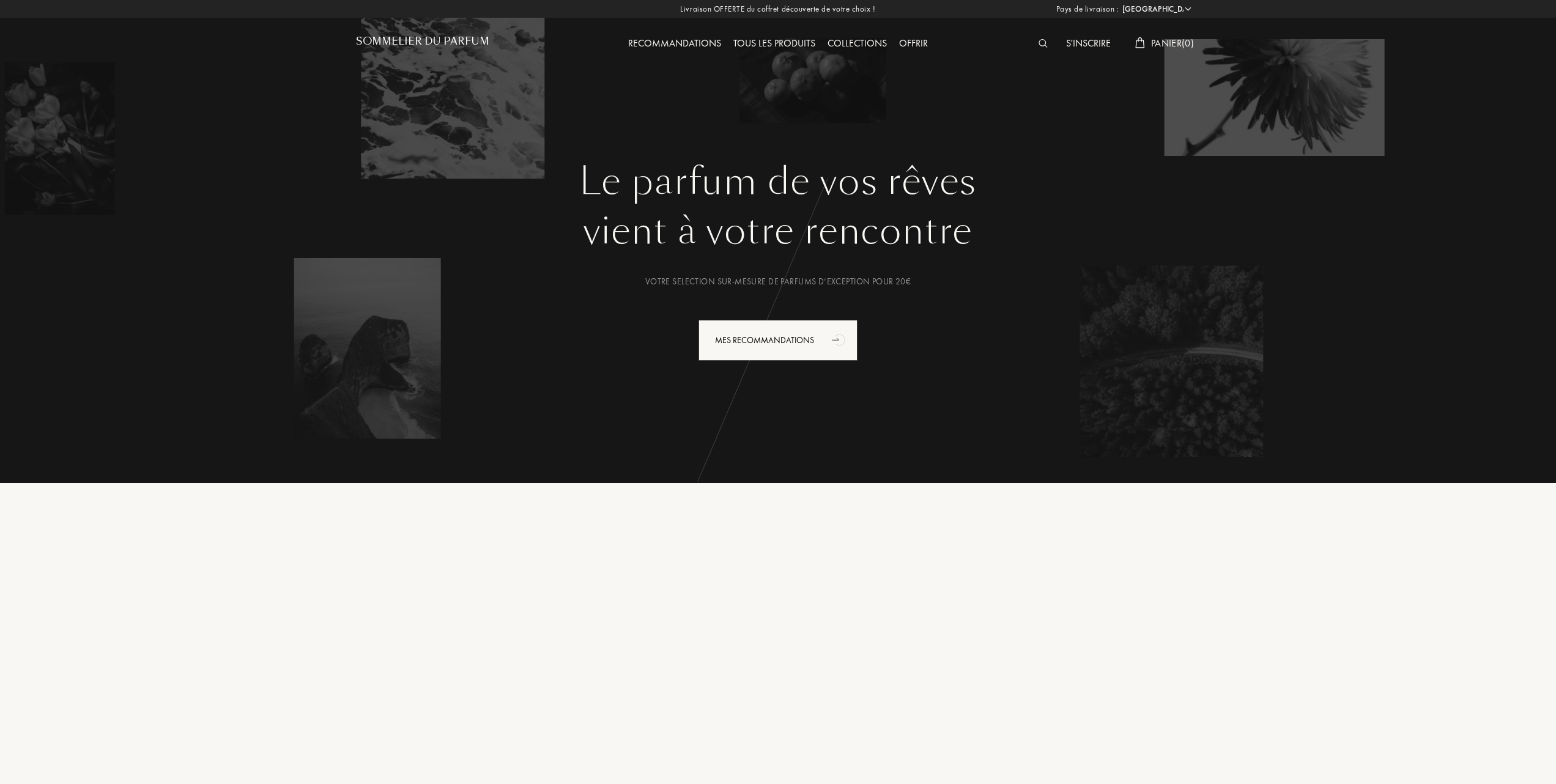
click at [794, 39] on div "Tous les produits" at bounding box center [775, 44] width 94 height 16
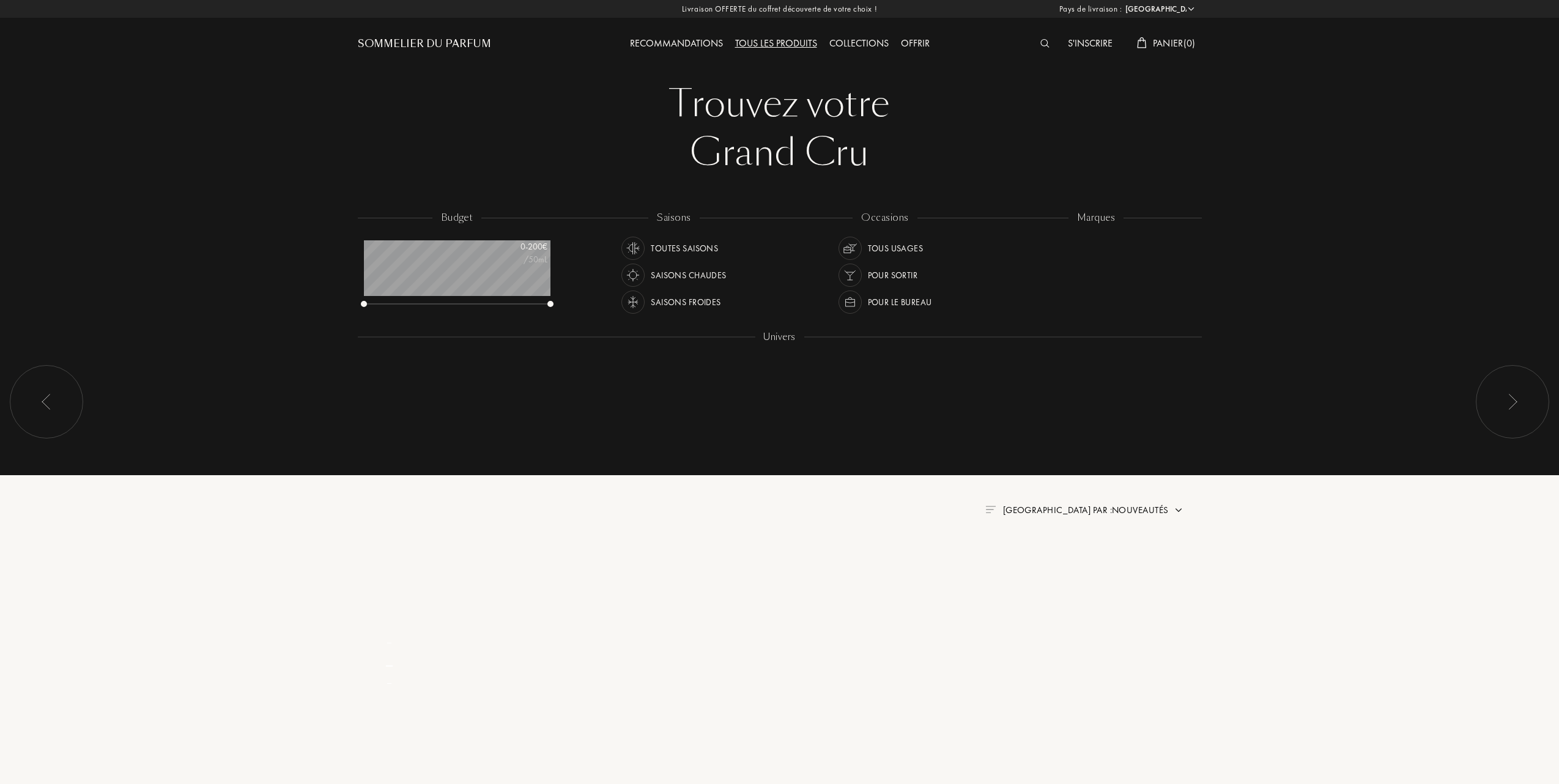
select select "FR"
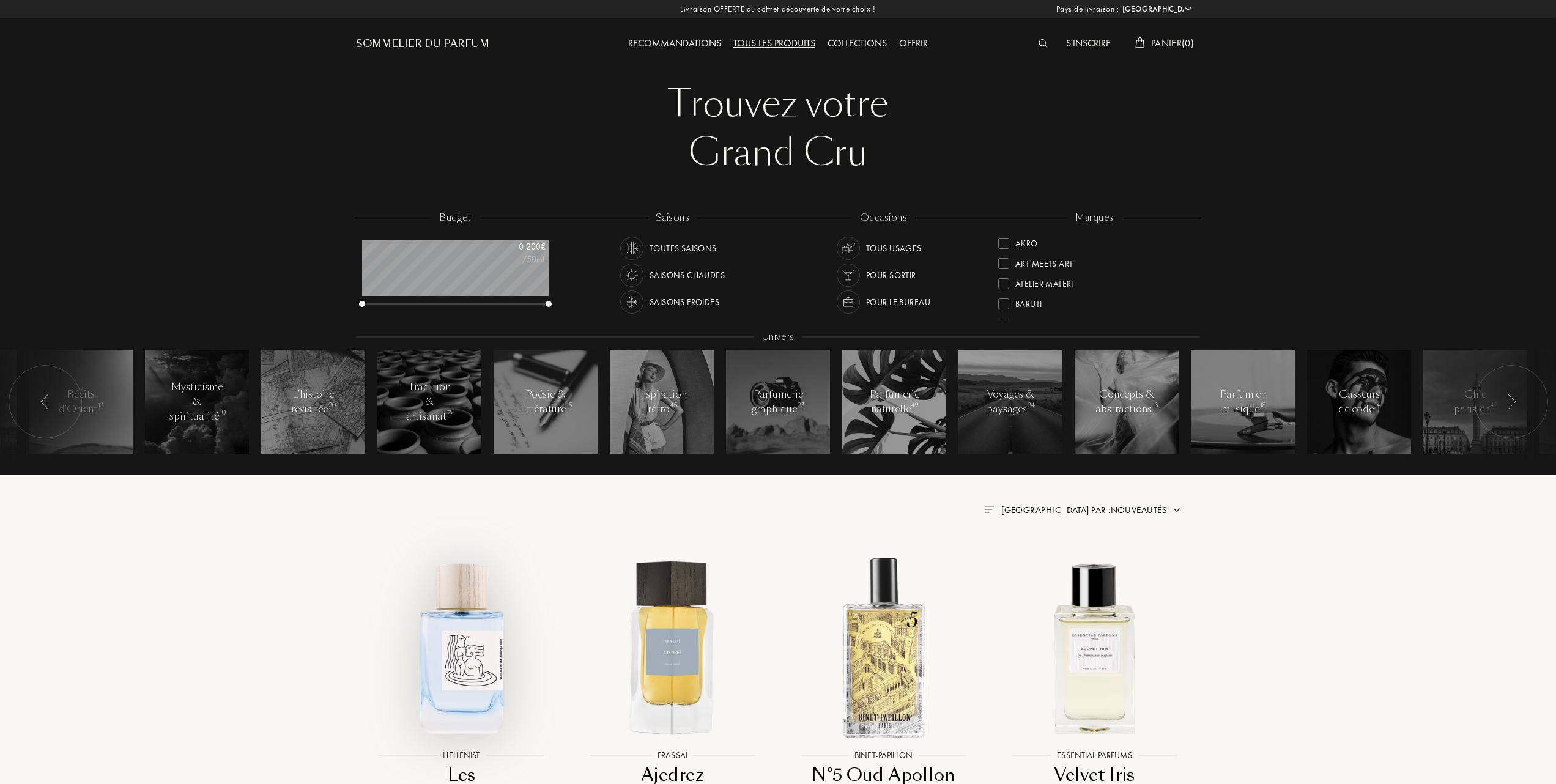
click at [448, 632] on img at bounding box center [461, 647] width 190 height 190
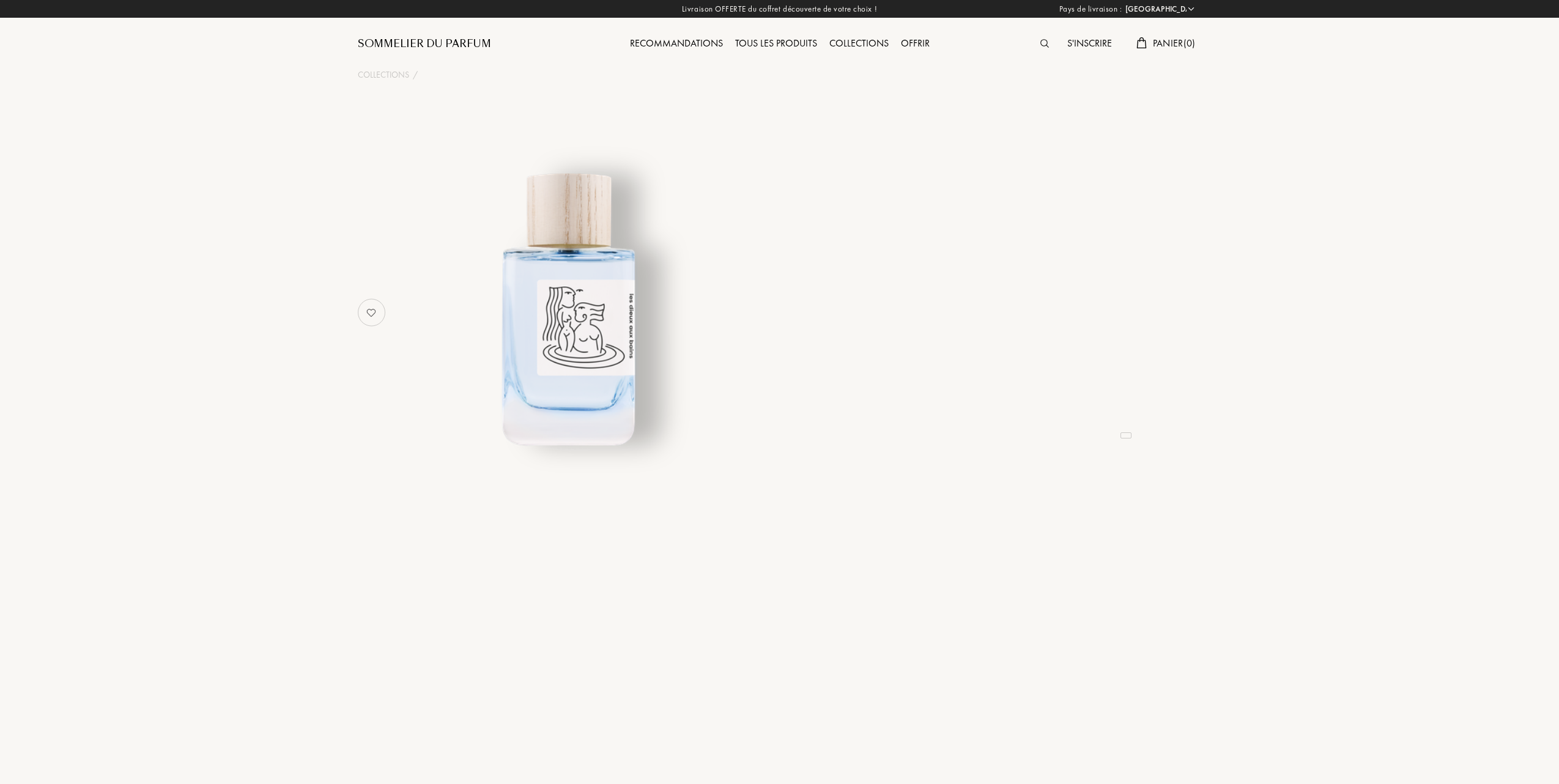
select select "FR"
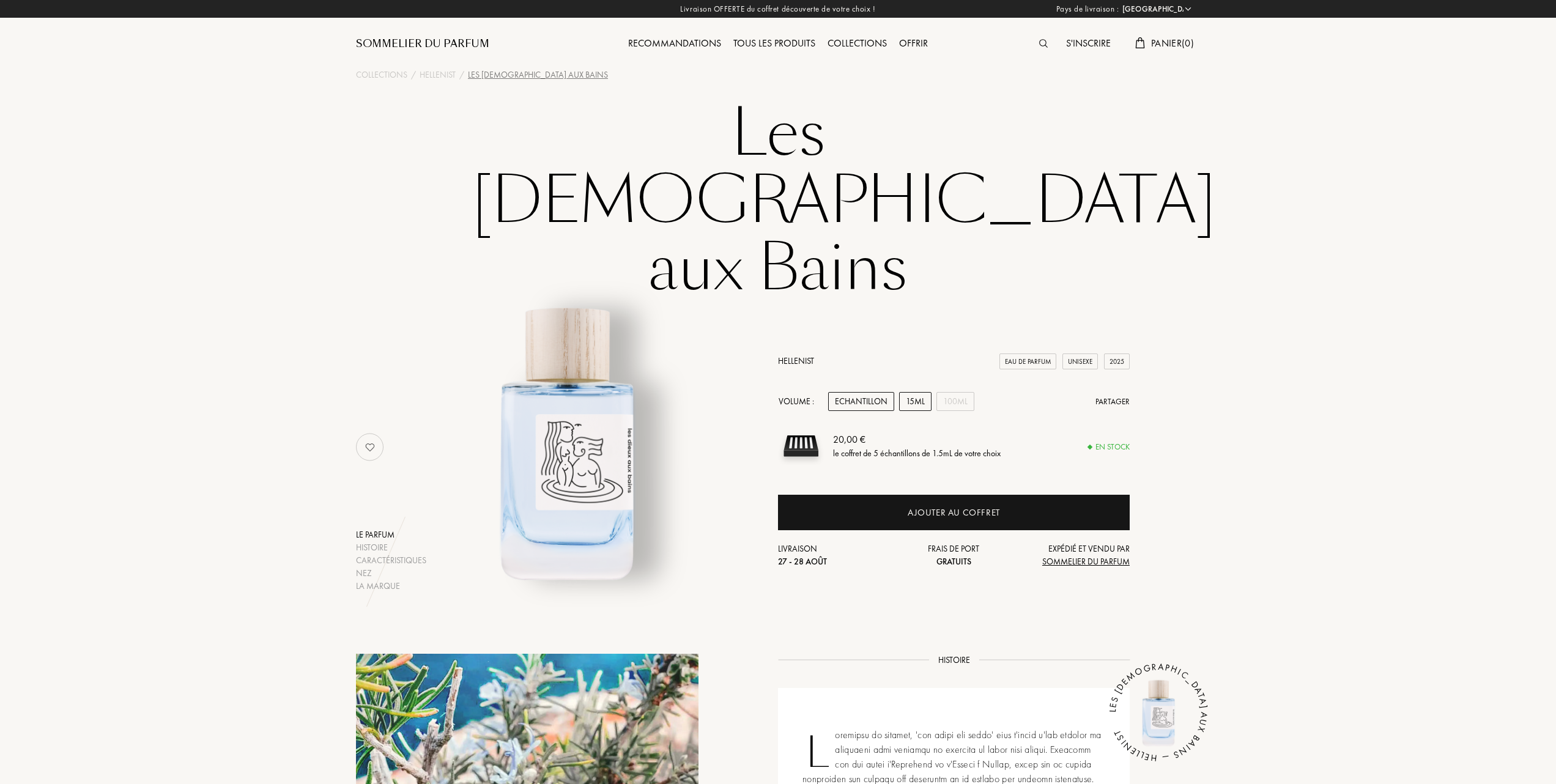
click at [916, 392] on div "15mL" at bounding box center [915, 401] width 33 height 19
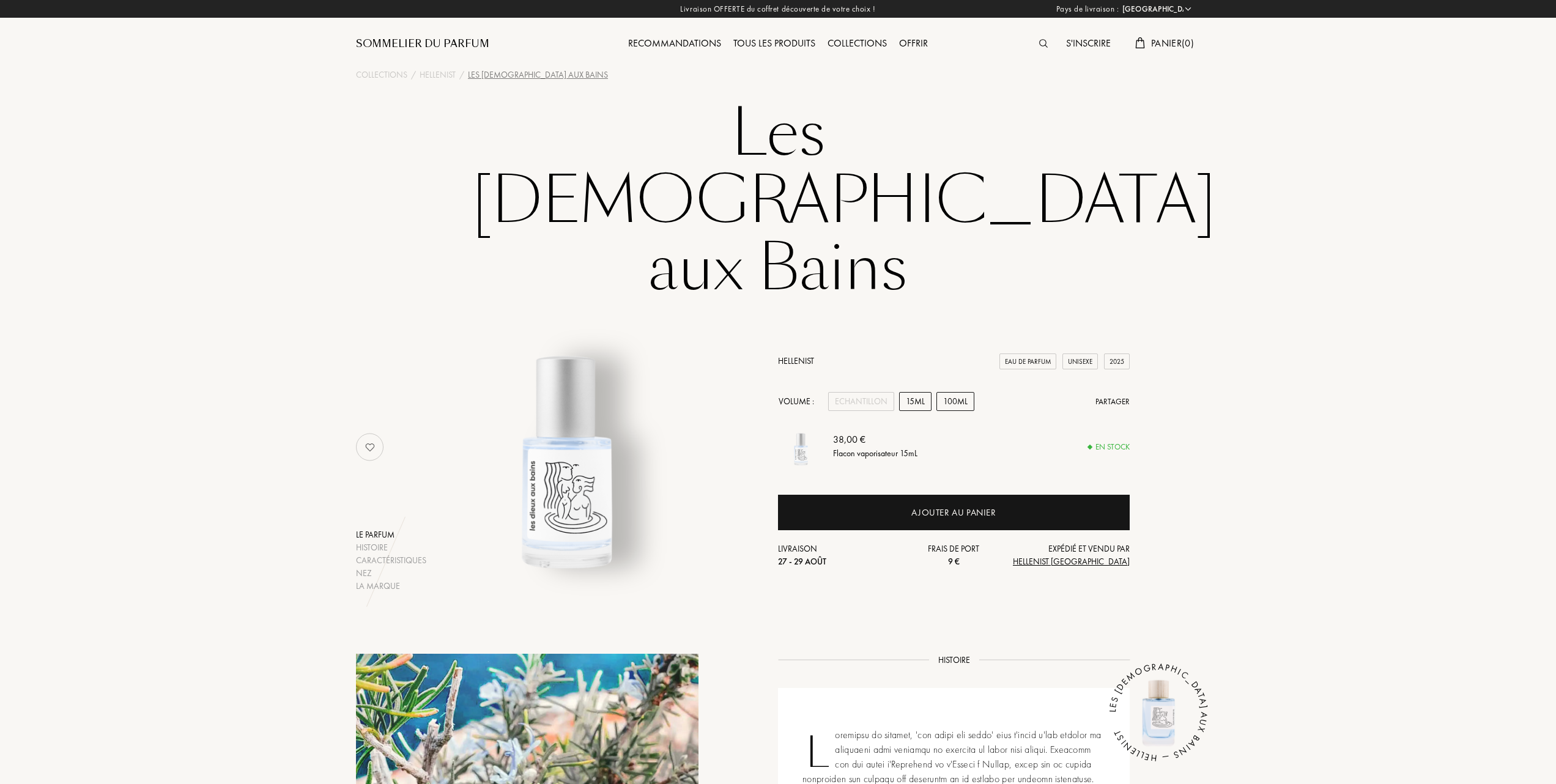
click at [954, 392] on div "100mL" at bounding box center [956, 401] width 38 height 19
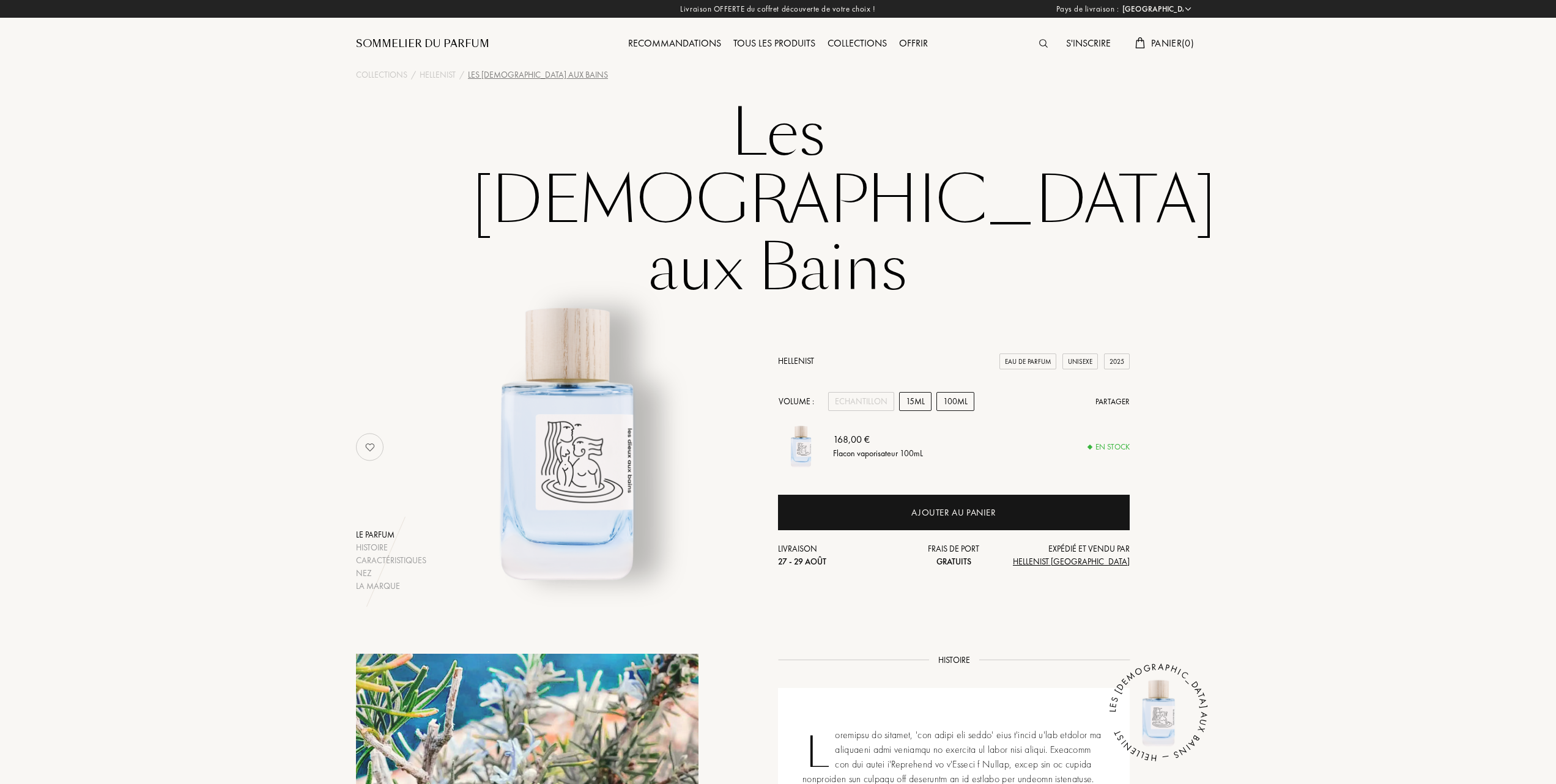
click at [918, 392] on div "15mL" at bounding box center [915, 401] width 33 height 19
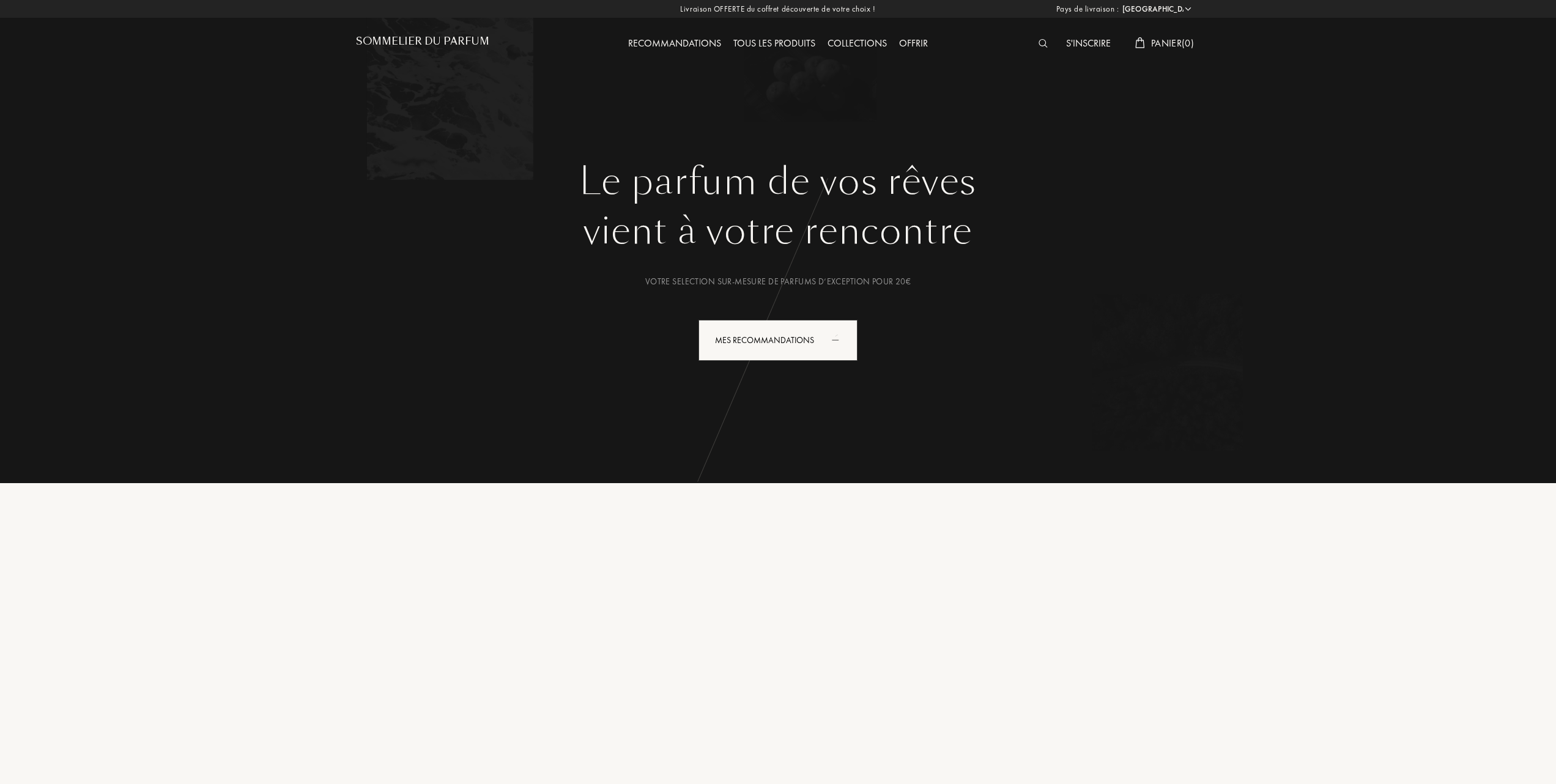
select select "FR"
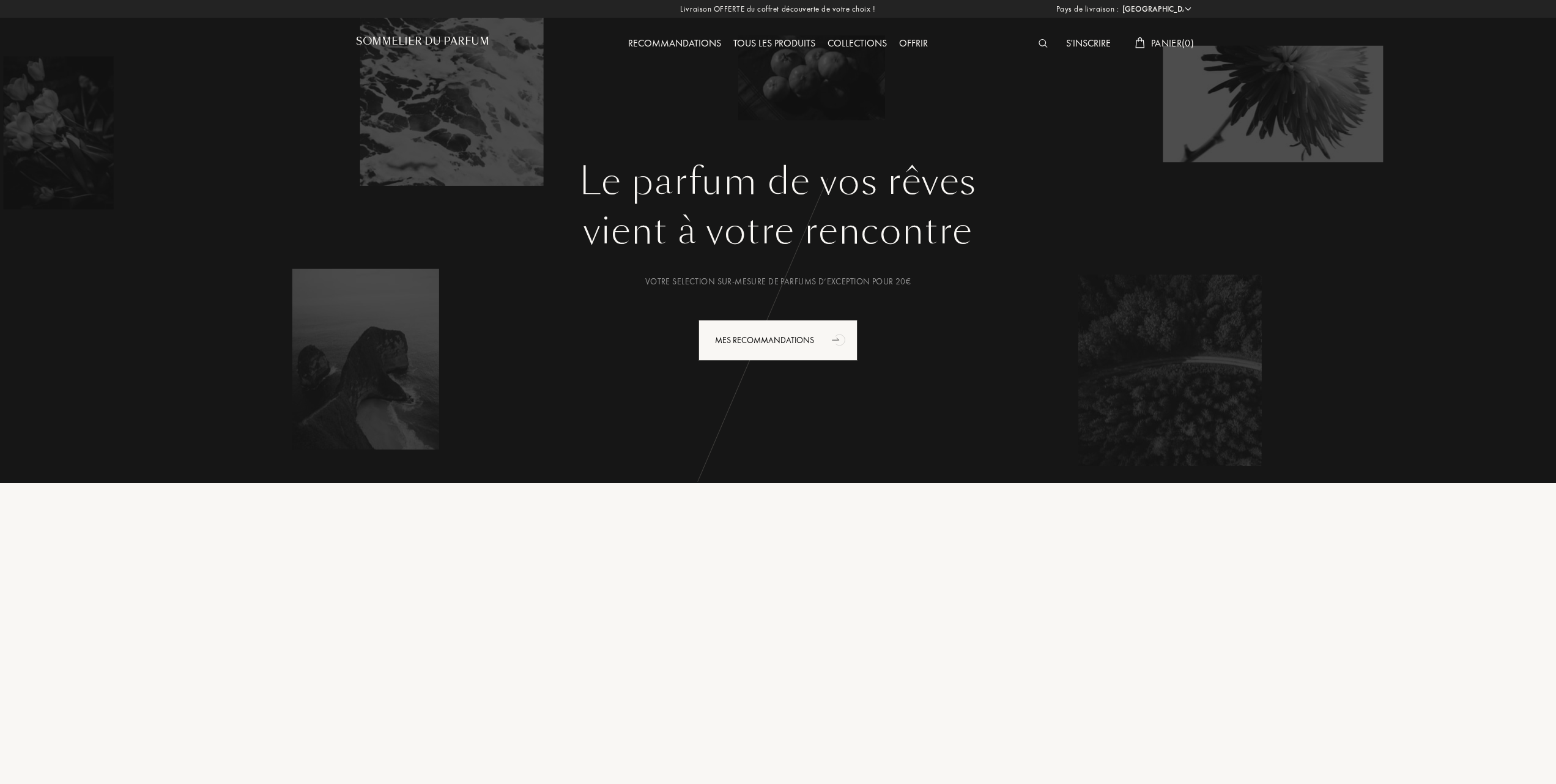
click at [770, 42] on div "Tous les produits" at bounding box center [775, 44] width 94 height 16
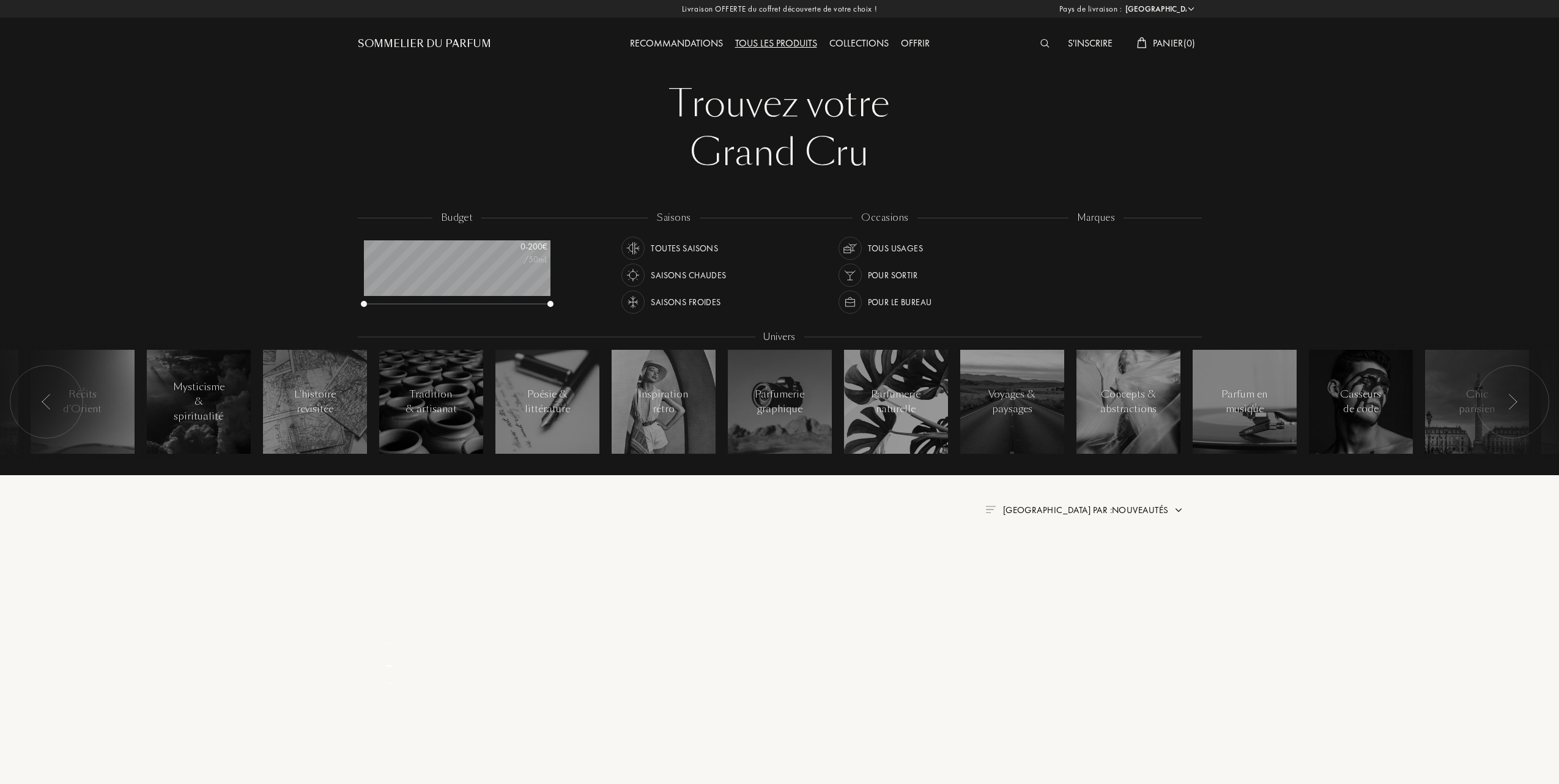
select select "FR"
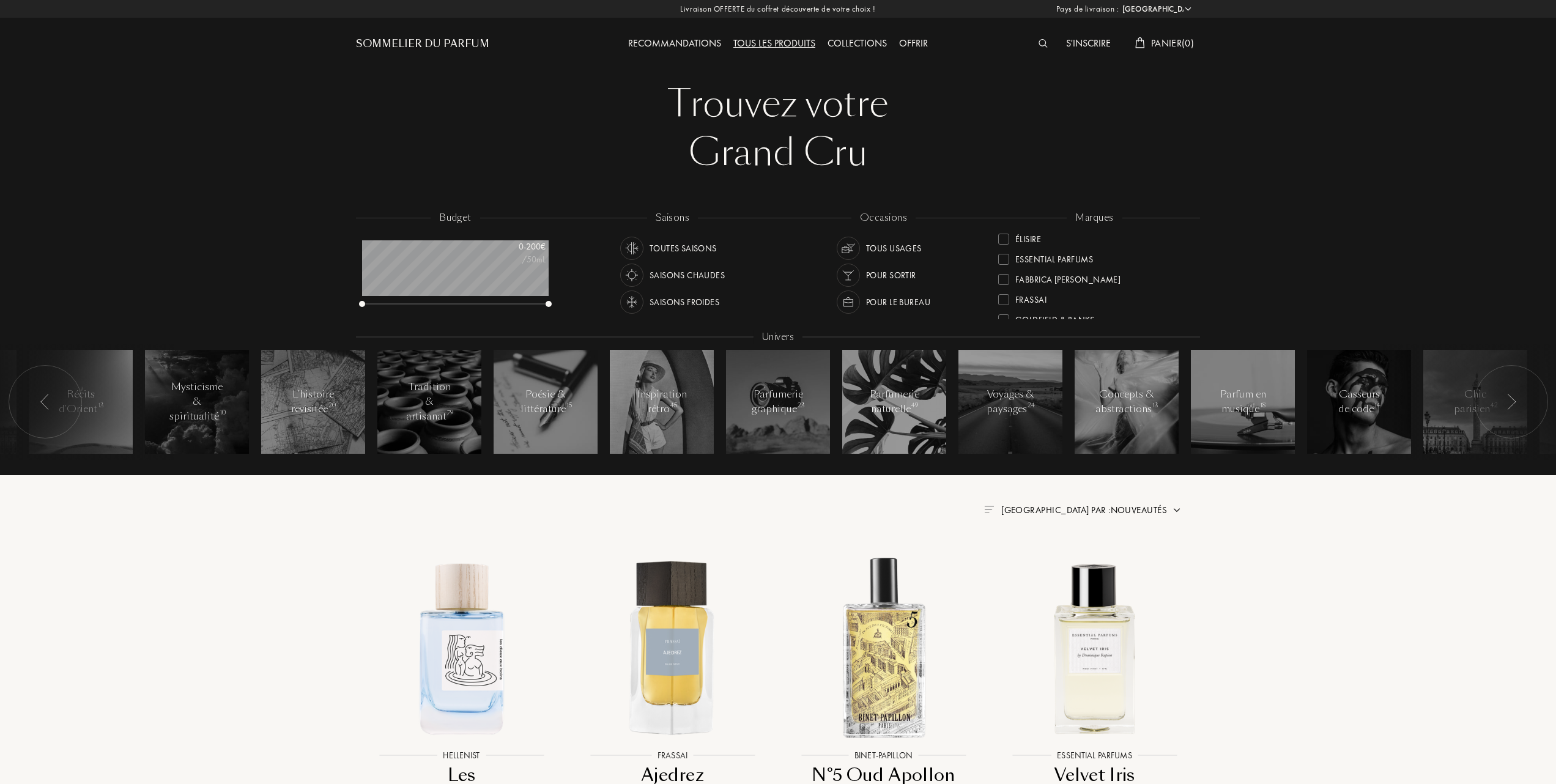
scroll to position [162, 0]
click at [1005, 257] on div at bounding box center [1004, 262] width 11 height 11
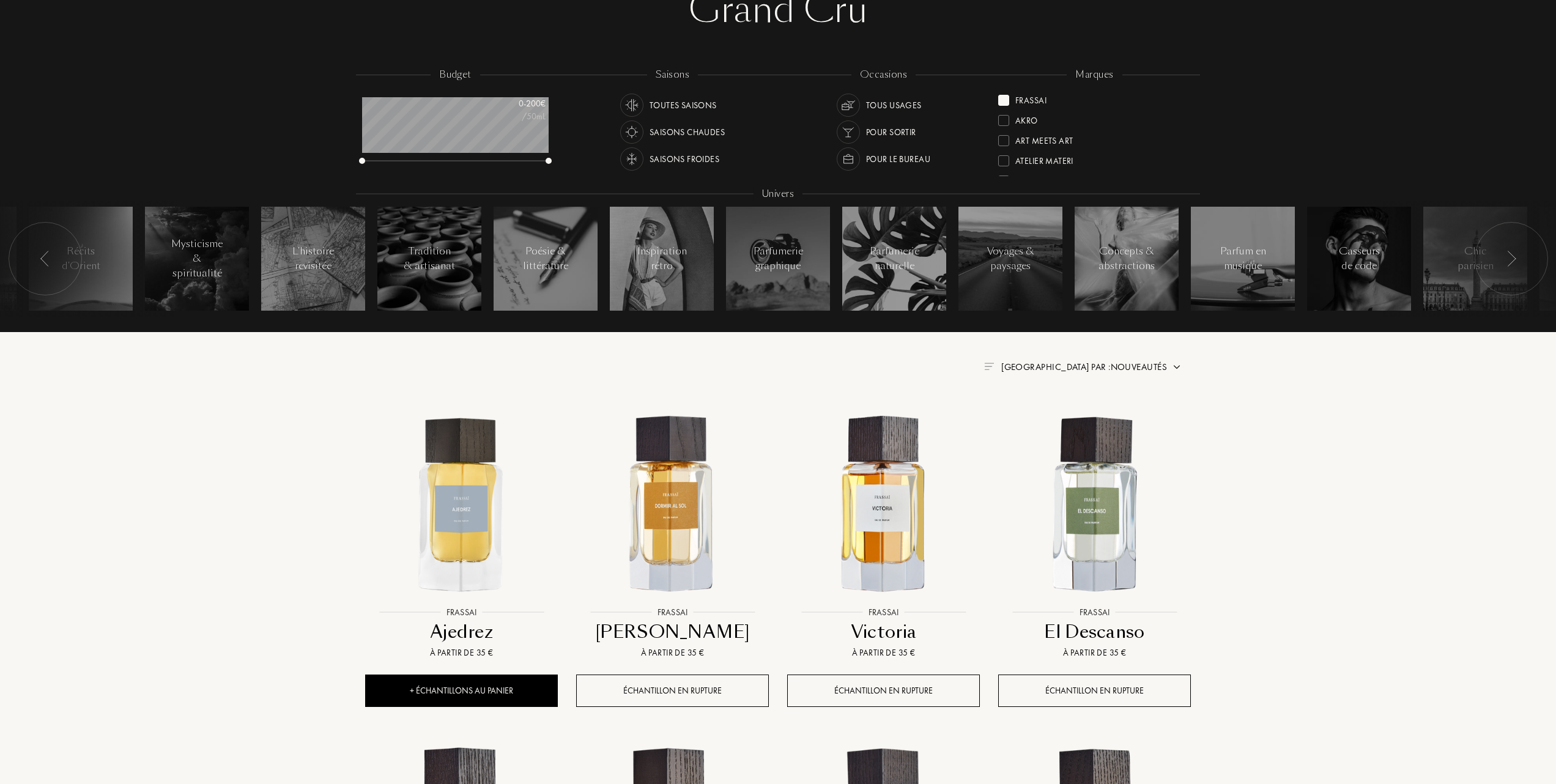
scroll to position [162, 0]
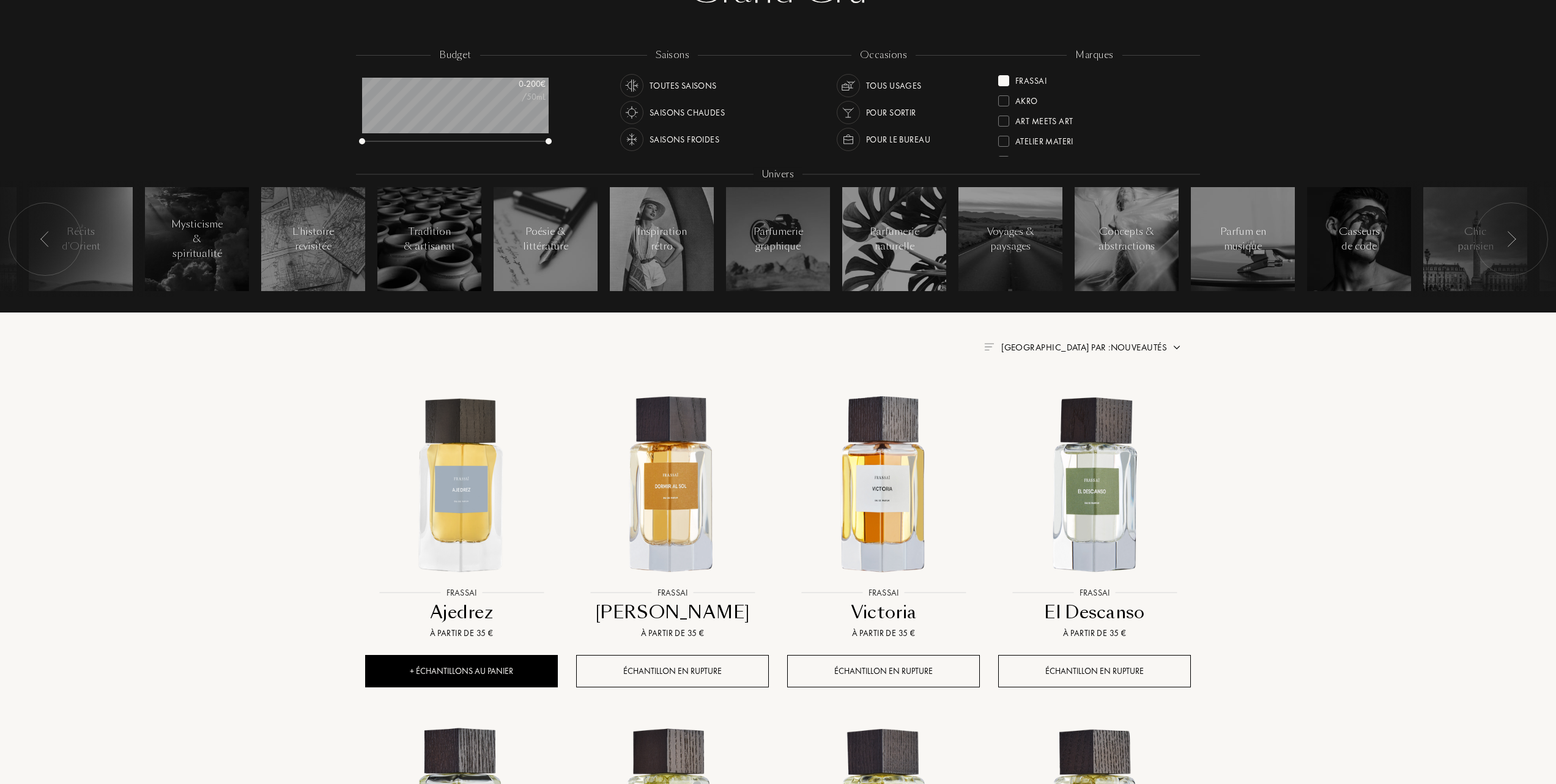
click at [1138, 346] on span "Trier par : Nouveautés" at bounding box center [1084, 348] width 166 height 12
click at [1060, 399] on div "Meilleurs ventes" at bounding box center [1105, 400] width 110 height 14
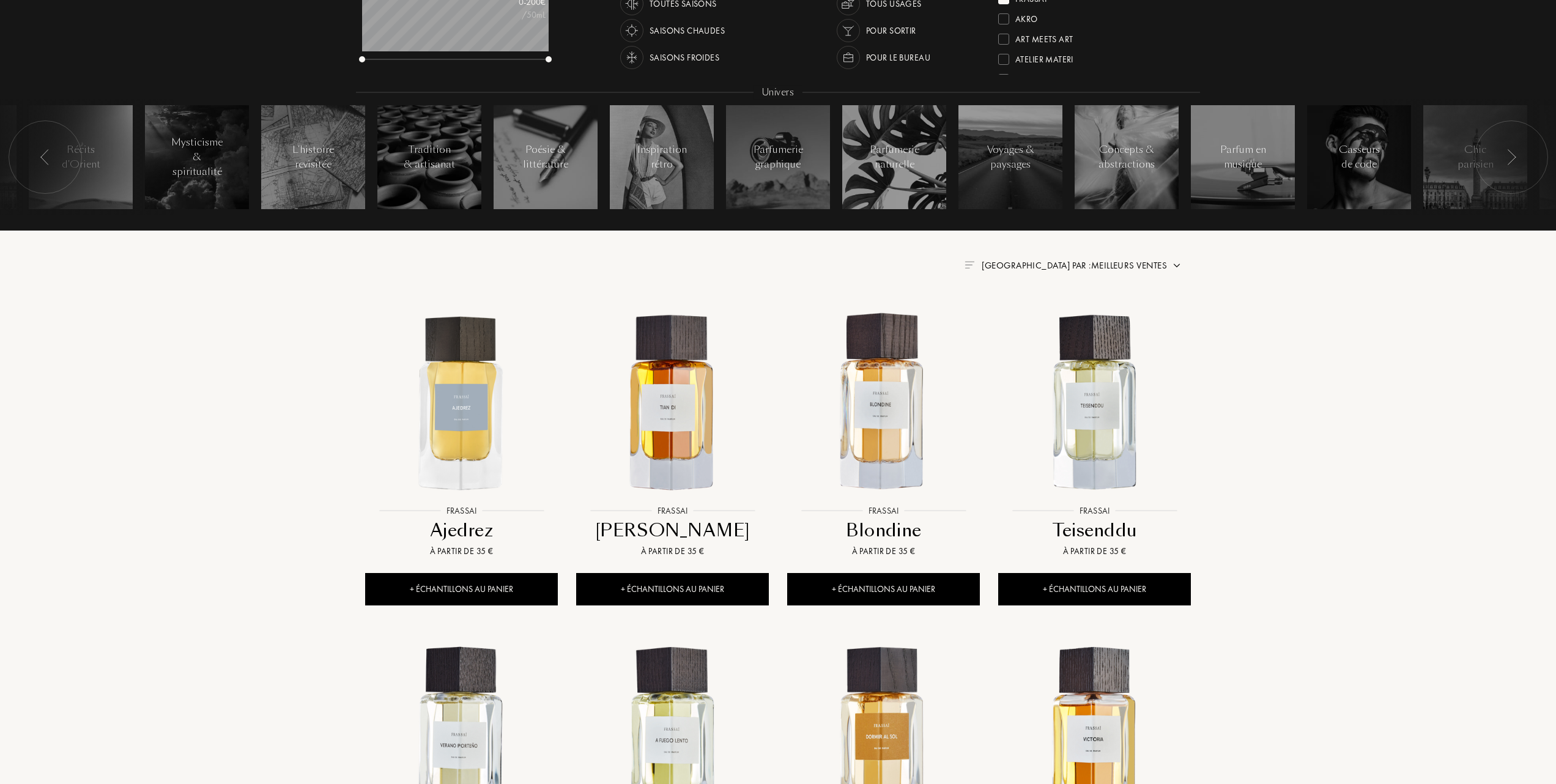
scroll to position [326, 0]
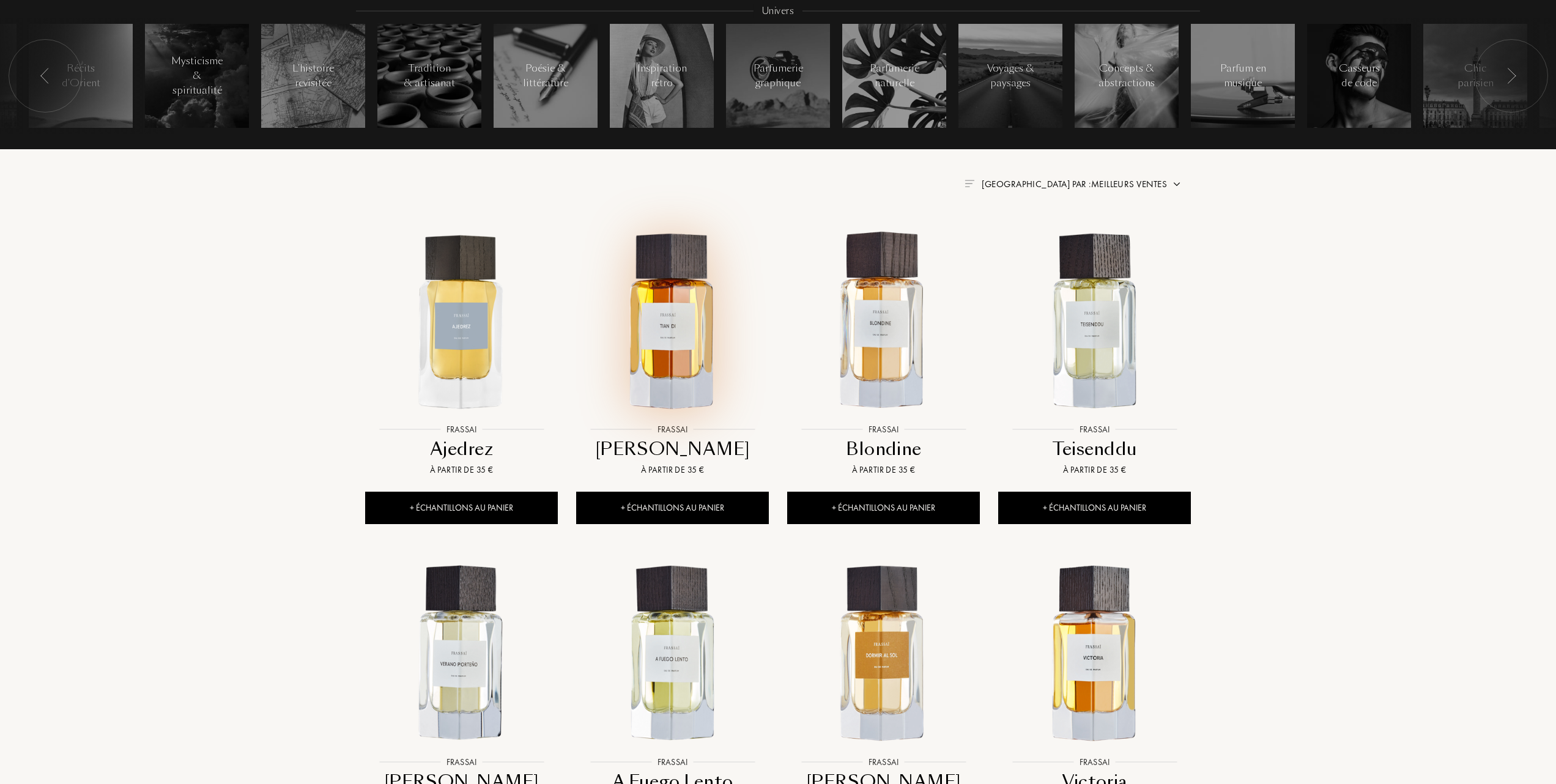
click at [661, 345] on img at bounding box center [673, 321] width 190 height 190
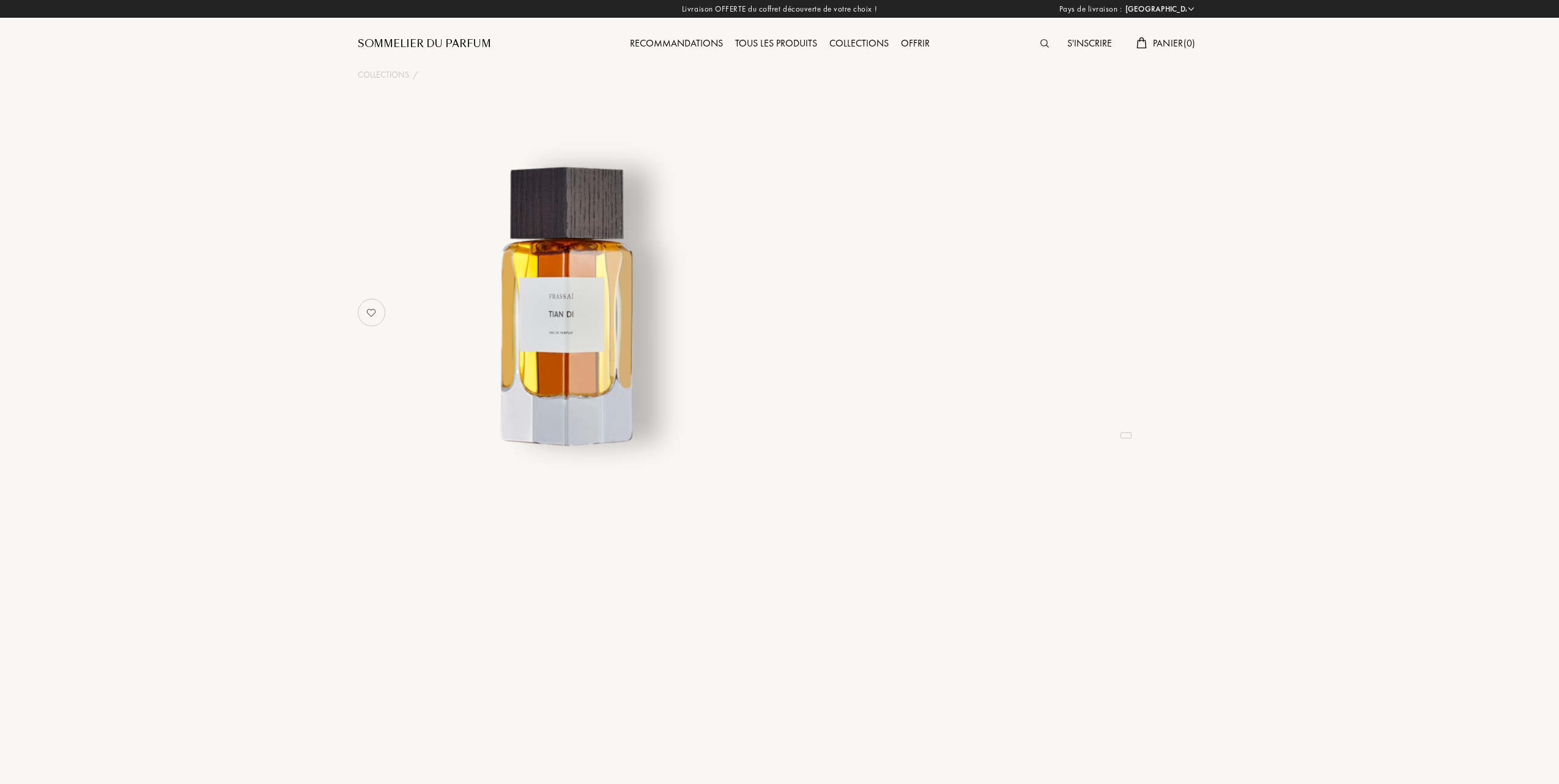
select select "FR"
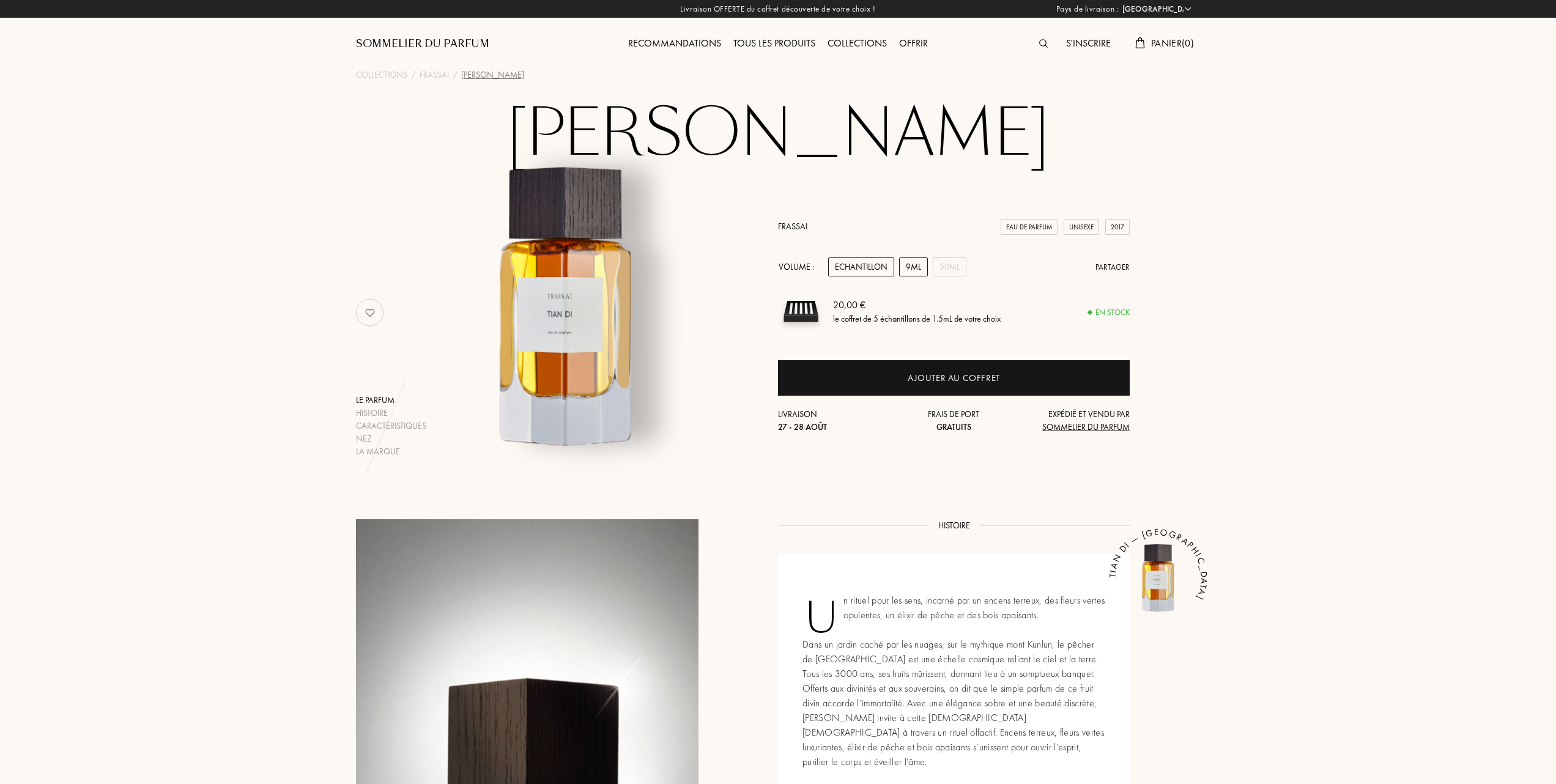
click at [916, 267] on div "9mL" at bounding box center [913, 267] width 29 height 19
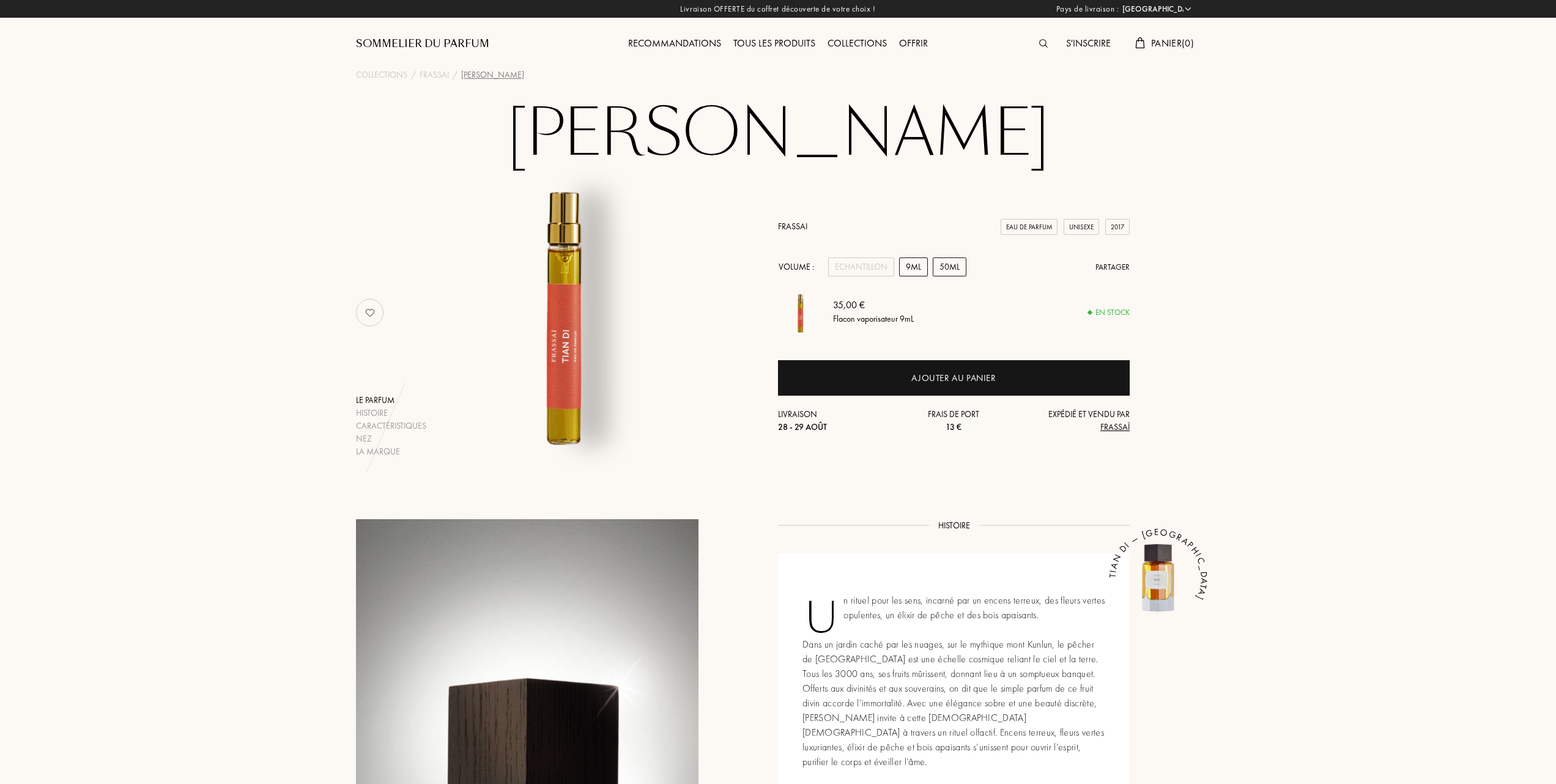
click at [952, 268] on div "50mL" at bounding box center [949, 267] width 34 height 19
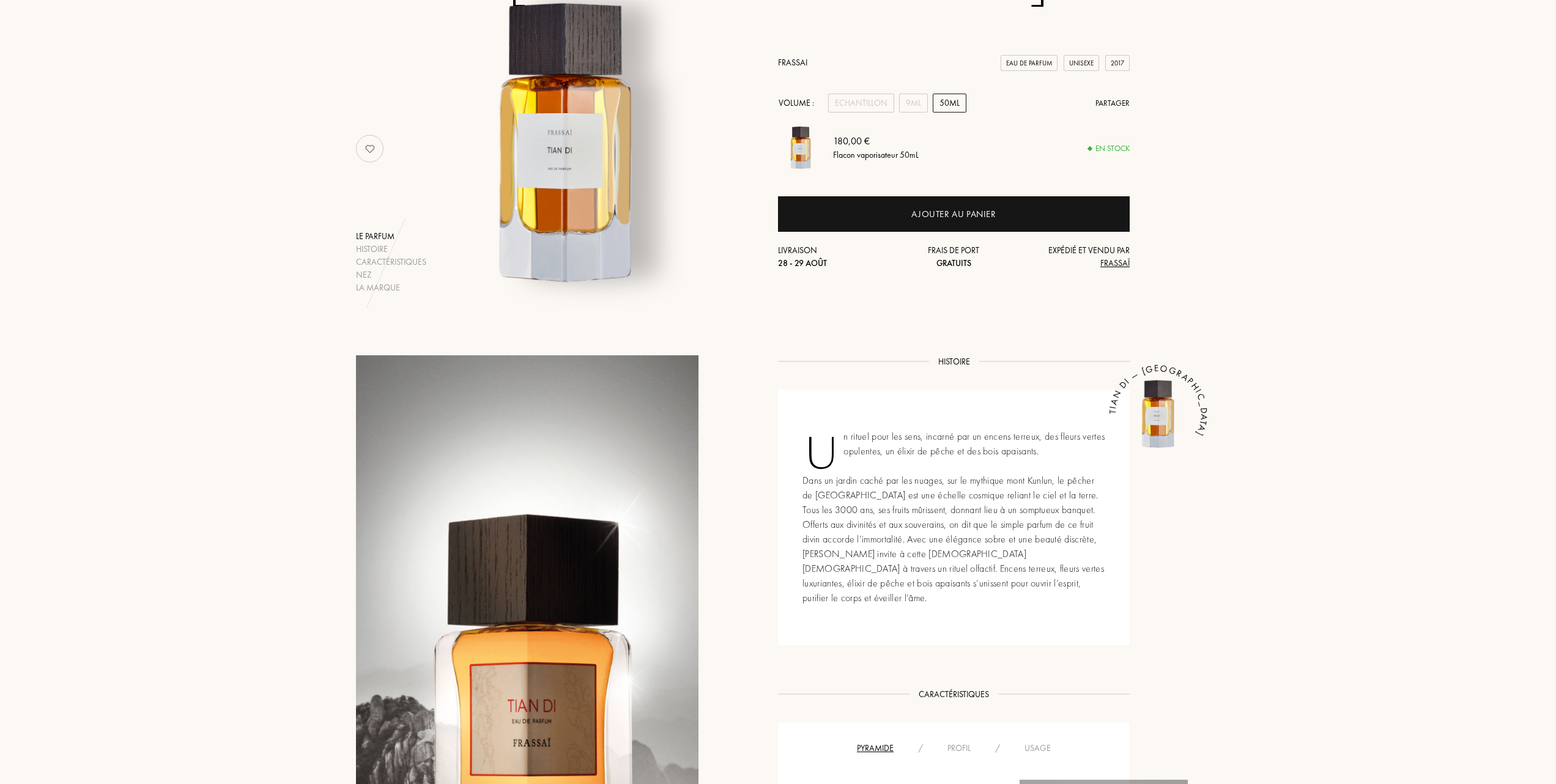
scroll to position [162, 0]
